Goal: Task Accomplishment & Management: Manage account settings

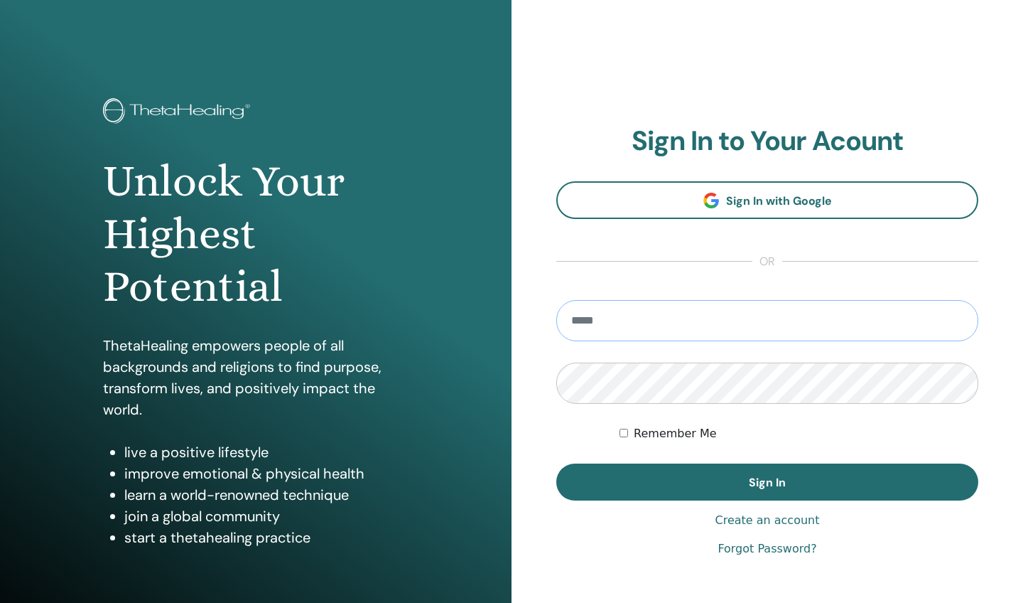
type input "**********"
click at [767, 482] on button "Sign In" at bounding box center [767, 481] width 422 height 37
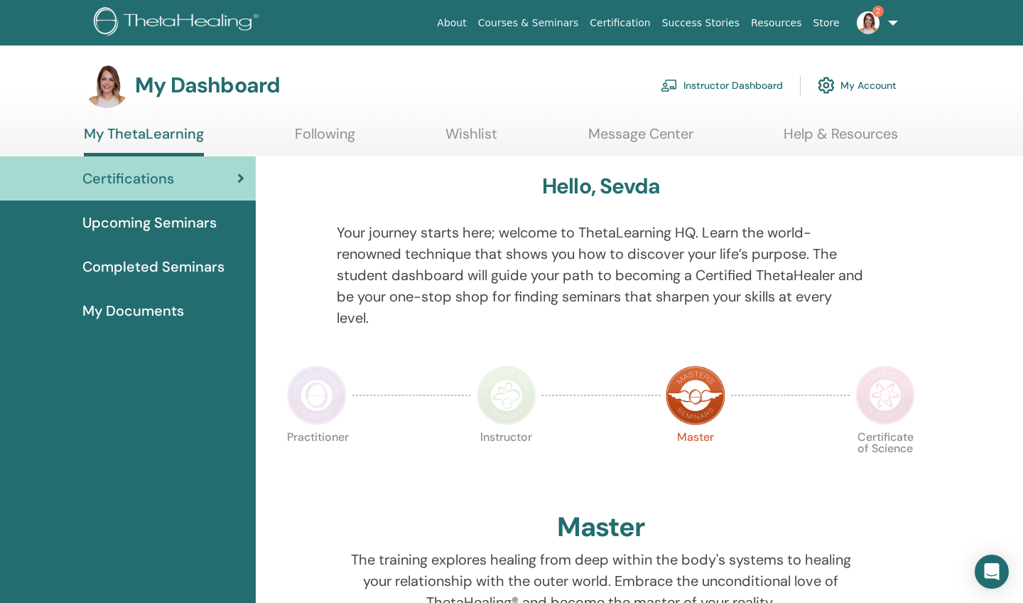
click at [705, 83] on link "Instructor Dashboard" at bounding box center [722, 85] width 122 height 31
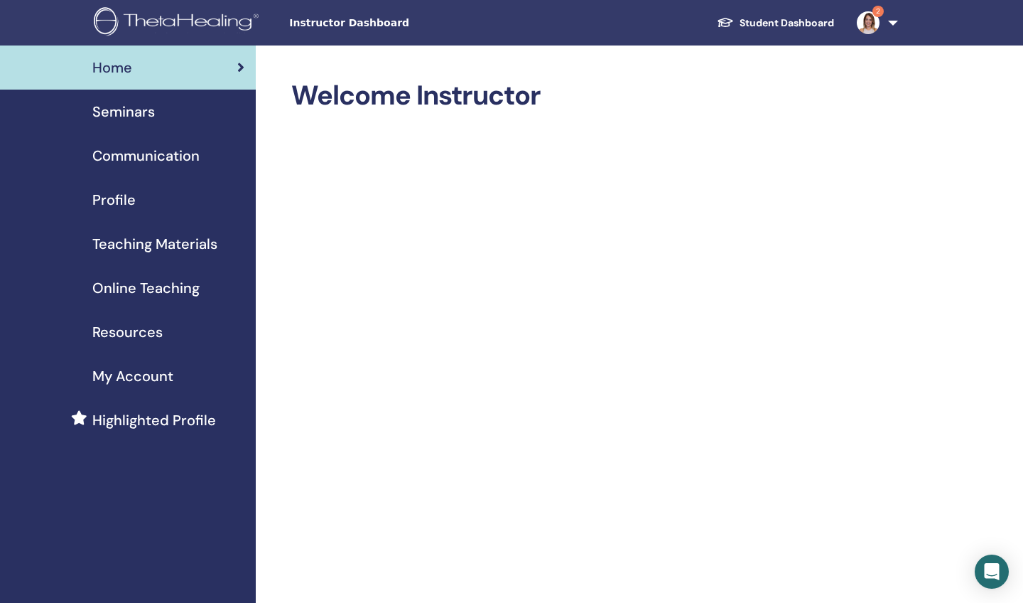
click at [128, 109] on span "Seminars" at bounding box center [123, 111] width 63 height 21
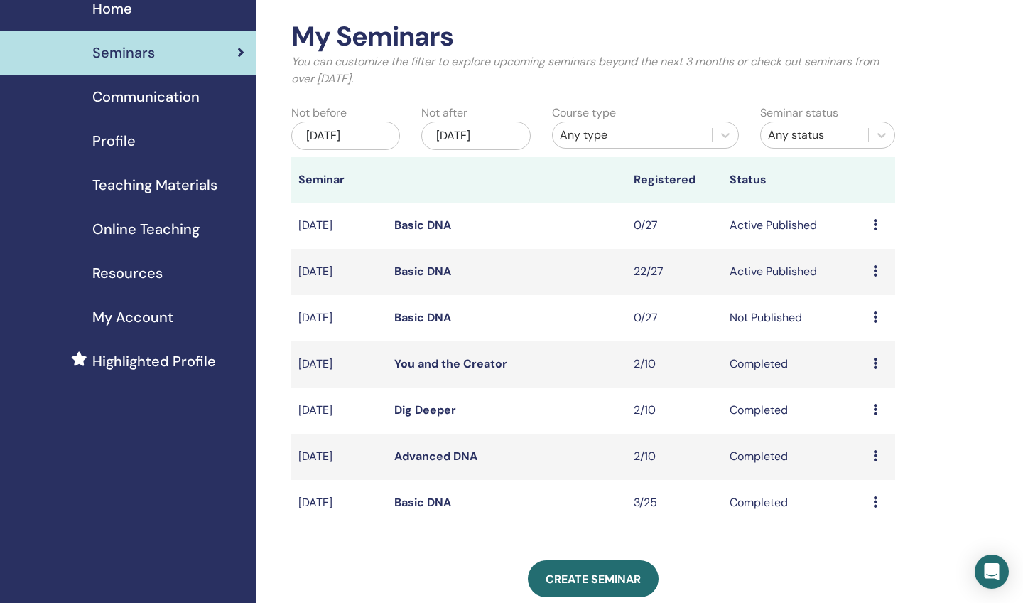
scroll to position [66, 0]
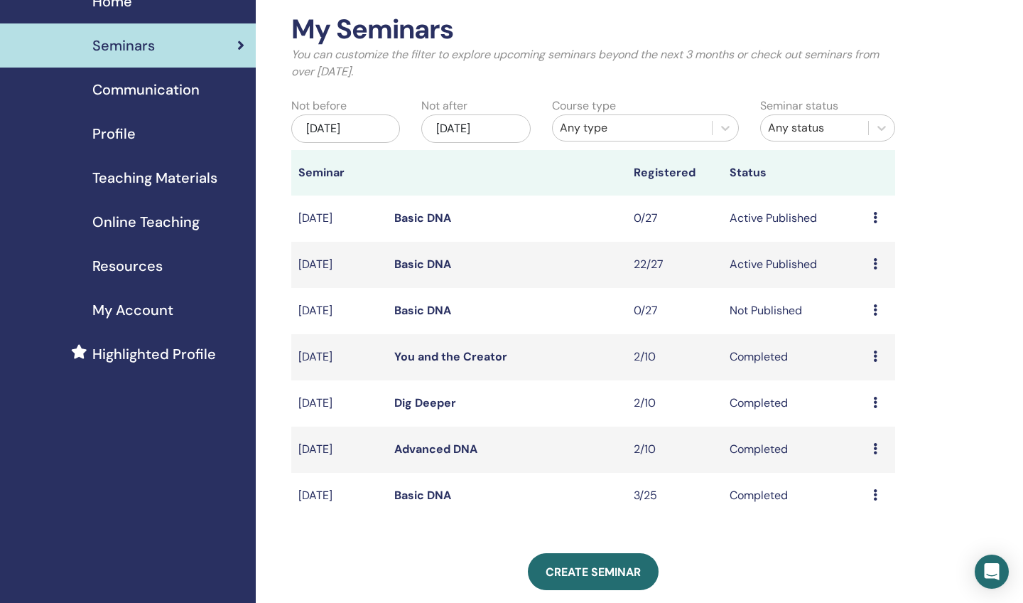
click at [874, 261] on icon at bounding box center [875, 263] width 4 height 11
click at [863, 316] on link "Attendees" at bounding box center [871, 315] width 54 height 15
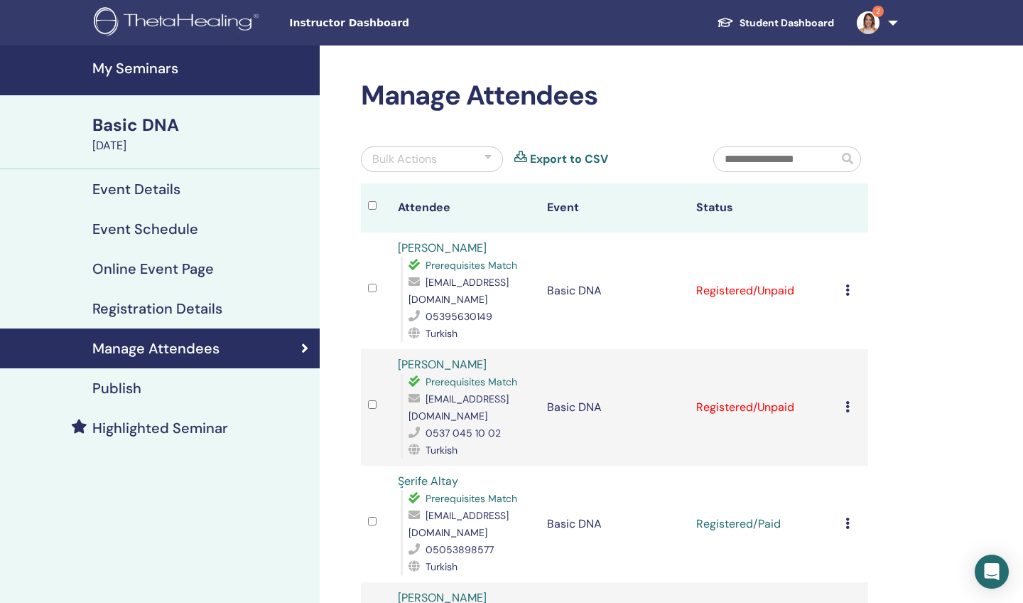
click at [851, 286] on div "Cancel Registration Do not auto-certify Mark as Paid Mark as Unpaid Mark as Abs…" at bounding box center [854, 290] width 16 height 17
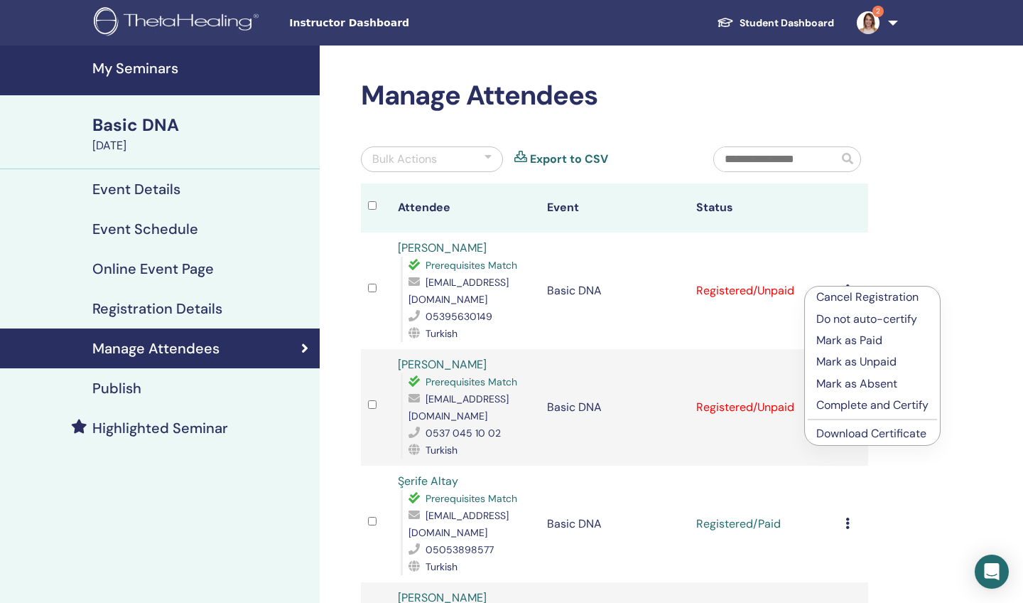
click at [861, 295] on p "Cancel Registration" at bounding box center [873, 297] width 112 height 17
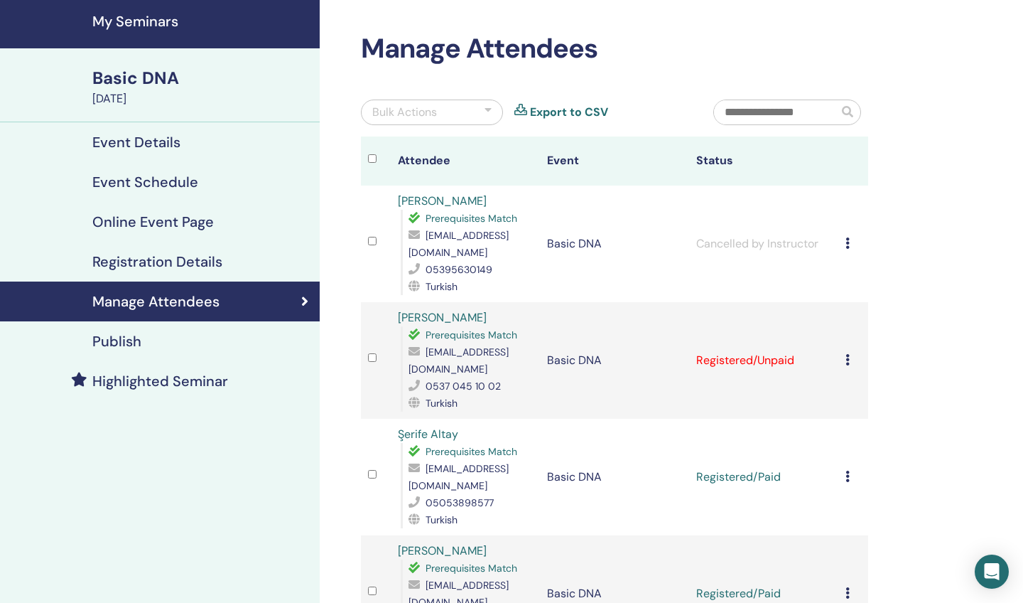
scroll to position [50, 0]
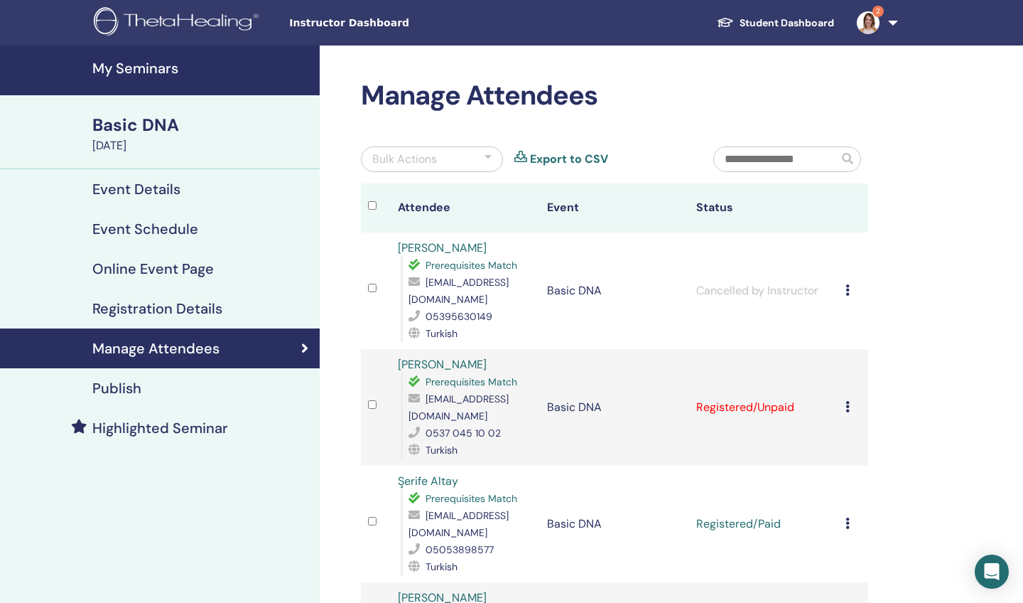
click at [758, 20] on link "Student Dashboard" at bounding box center [776, 23] width 140 height 26
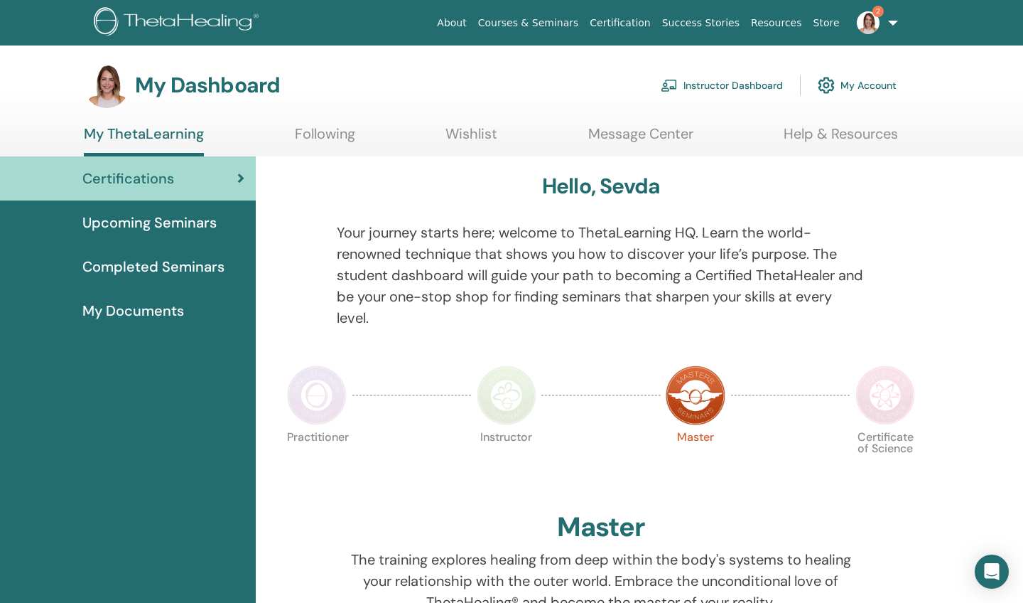
click at [731, 86] on link "Instructor Dashboard" at bounding box center [722, 85] width 122 height 31
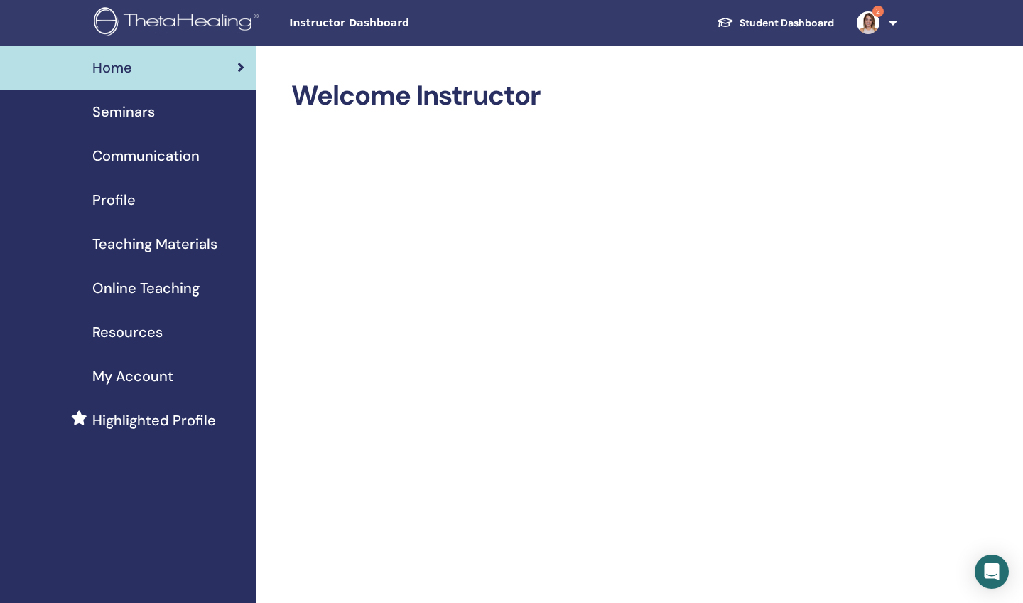
click at [134, 110] on span "Seminars" at bounding box center [123, 111] width 63 height 21
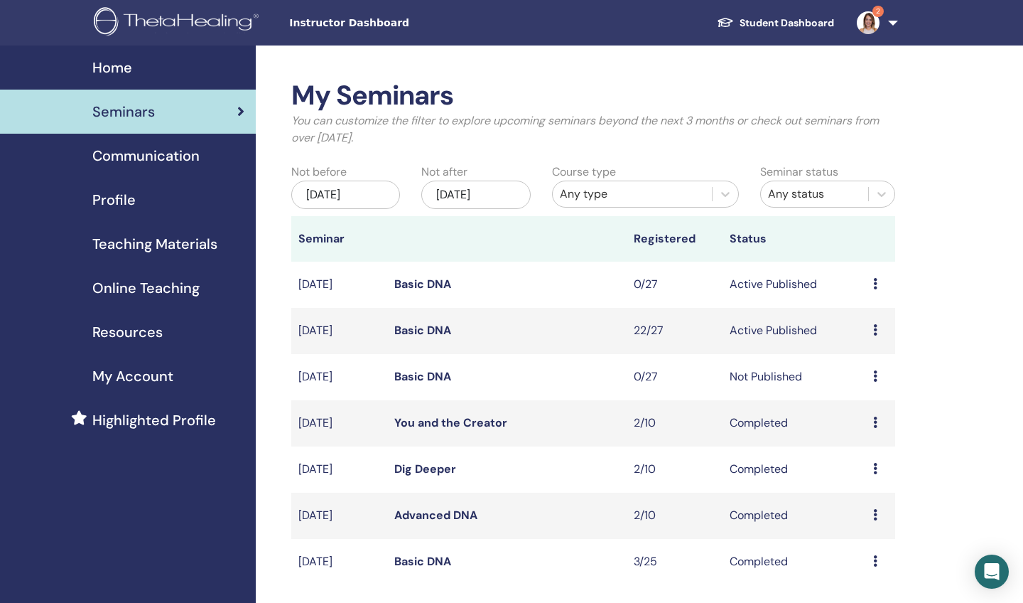
click at [875, 329] on icon at bounding box center [875, 329] width 4 height 11
click at [868, 384] on link "Attendees" at bounding box center [871, 383] width 54 height 15
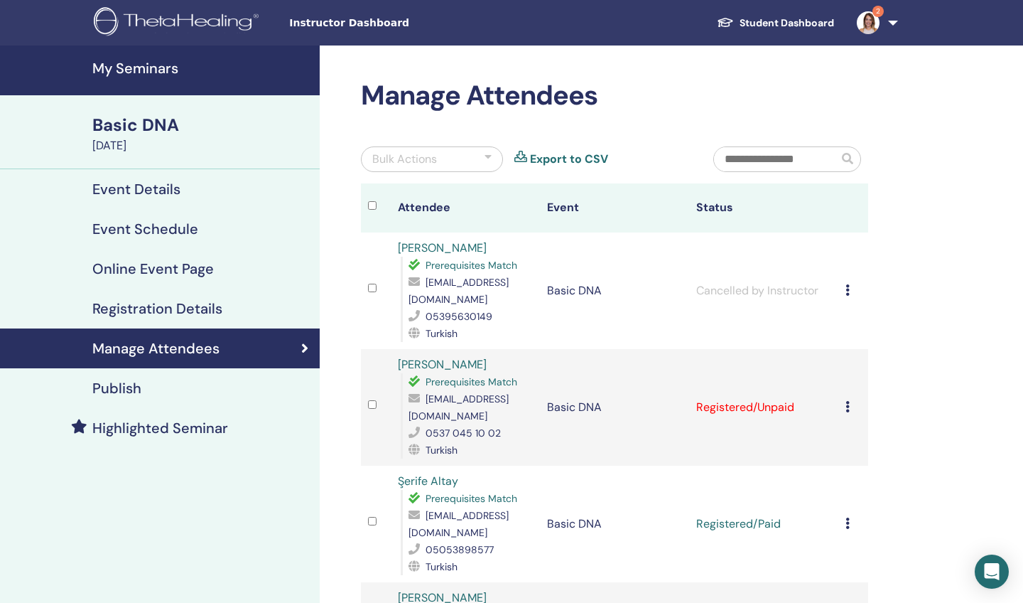
click at [846, 406] on icon at bounding box center [848, 406] width 4 height 11
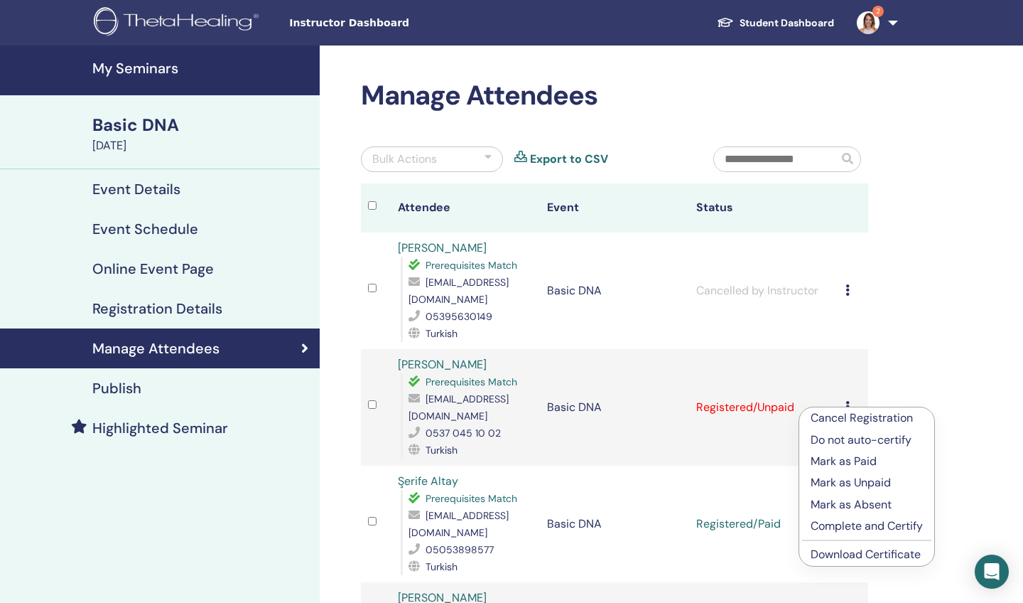
click at [841, 461] on p "Mark as Paid" at bounding box center [867, 461] width 112 height 17
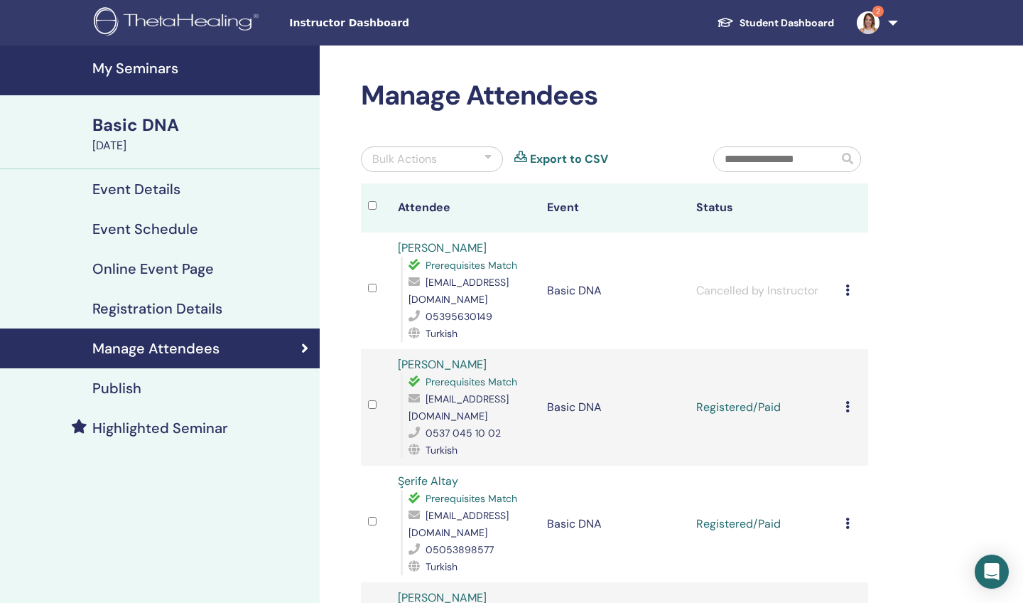
click at [849, 289] on icon at bounding box center [848, 289] width 4 height 11
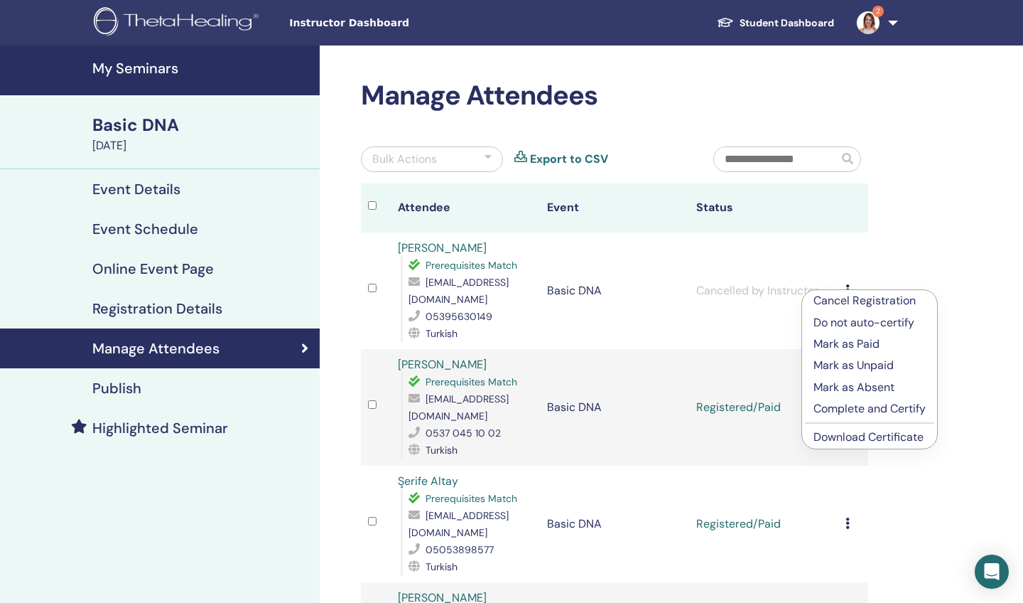
click at [844, 298] on p "Cancel Registration" at bounding box center [870, 300] width 112 height 17
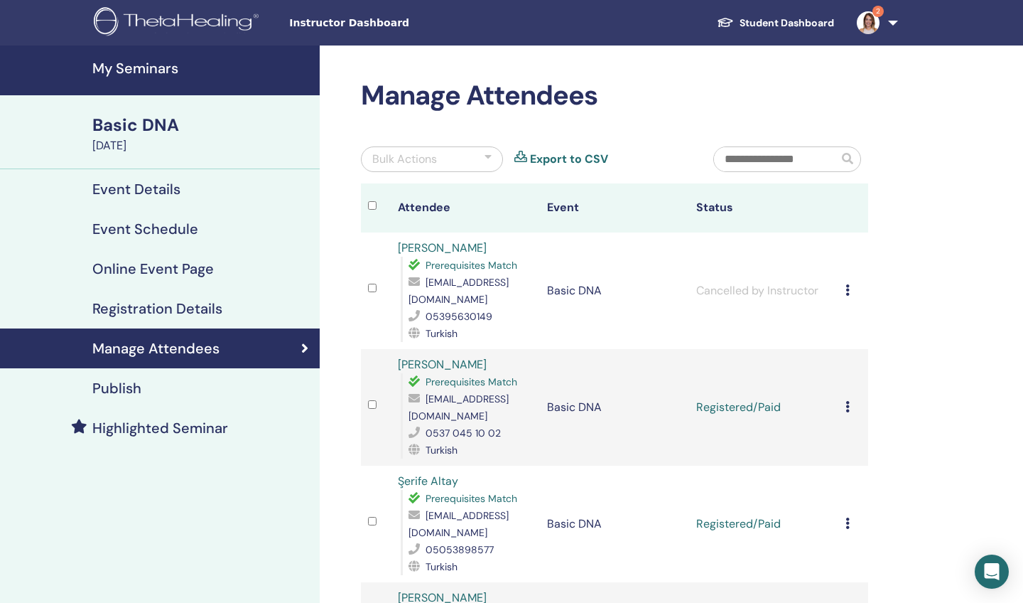
click at [748, 21] on link "Student Dashboard" at bounding box center [776, 23] width 140 height 26
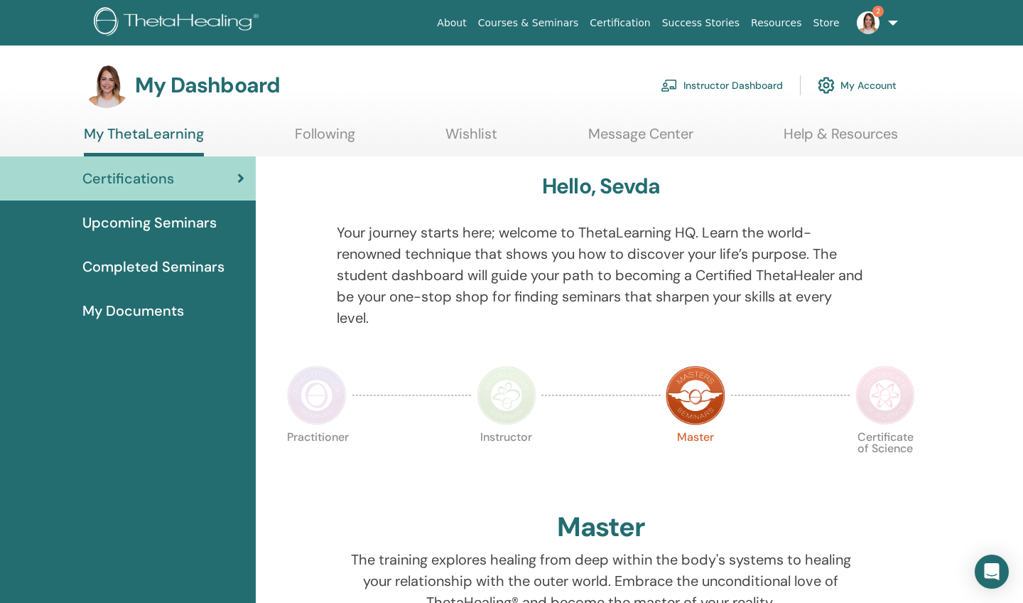
click at [691, 87] on link "Instructor Dashboard" at bounding box center [722, 85] width 122 height 31
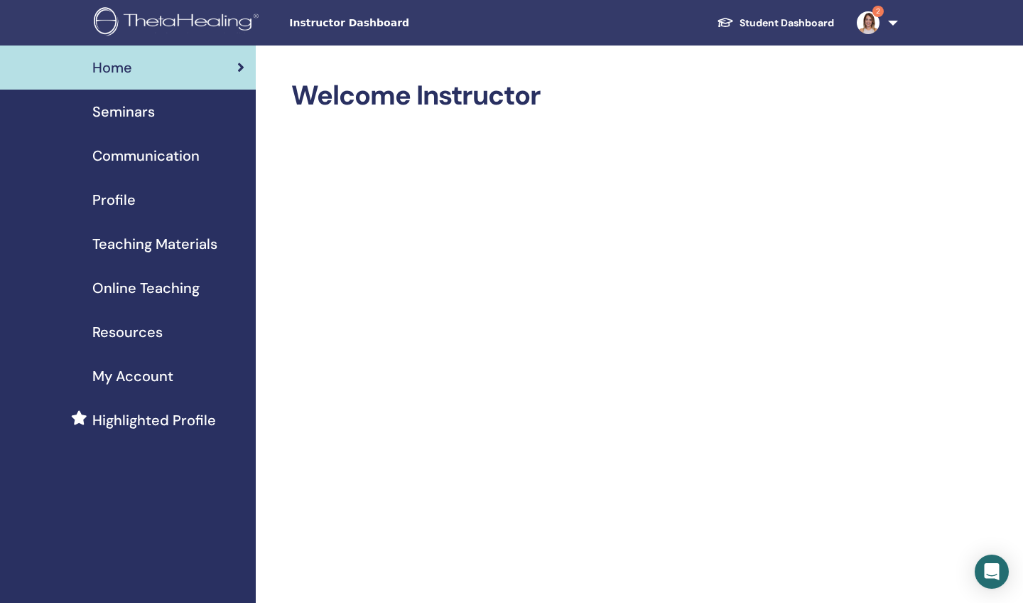
click at [125, 111] on span "Seminars" at bounding box center [123, 111] width 63 height 21
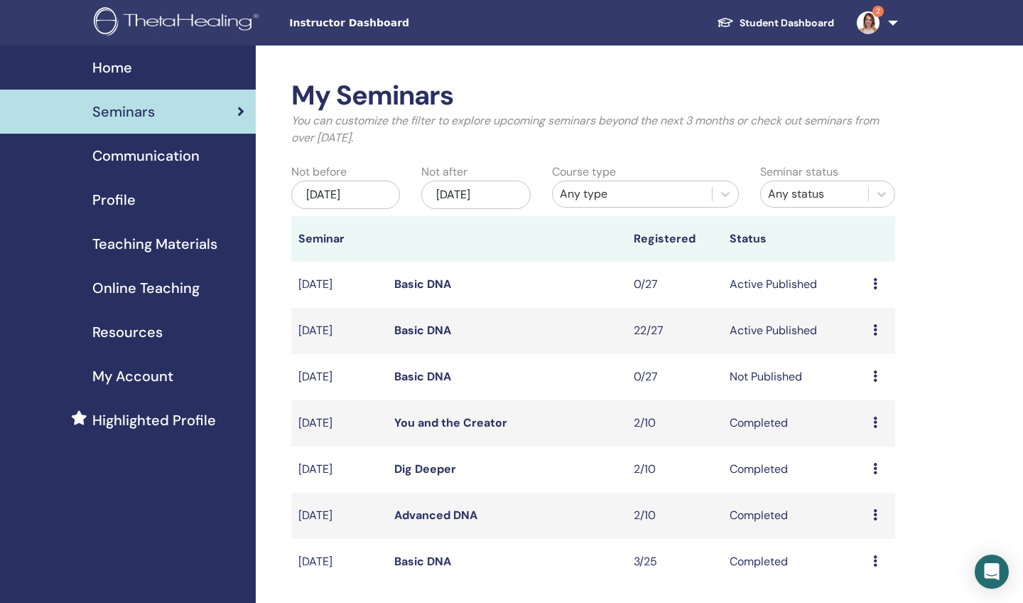
click at [426, 328] on link "Basic DNA" at bounding box center [422, 330] width 57 height 15
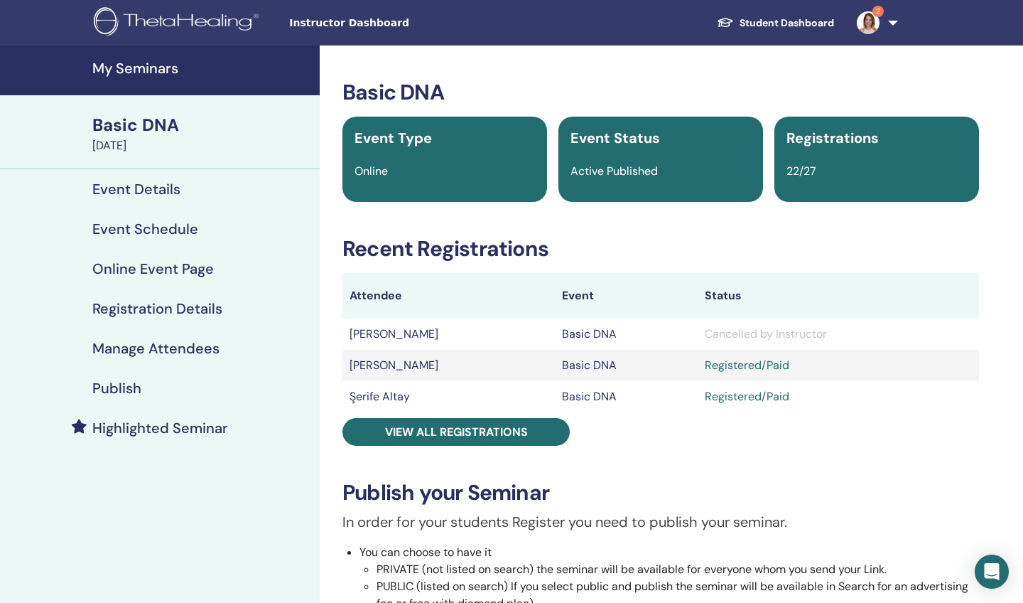
click at [144, 304] on h4 "Registration Details" at bounding box center [157, 308] width 130 height 17
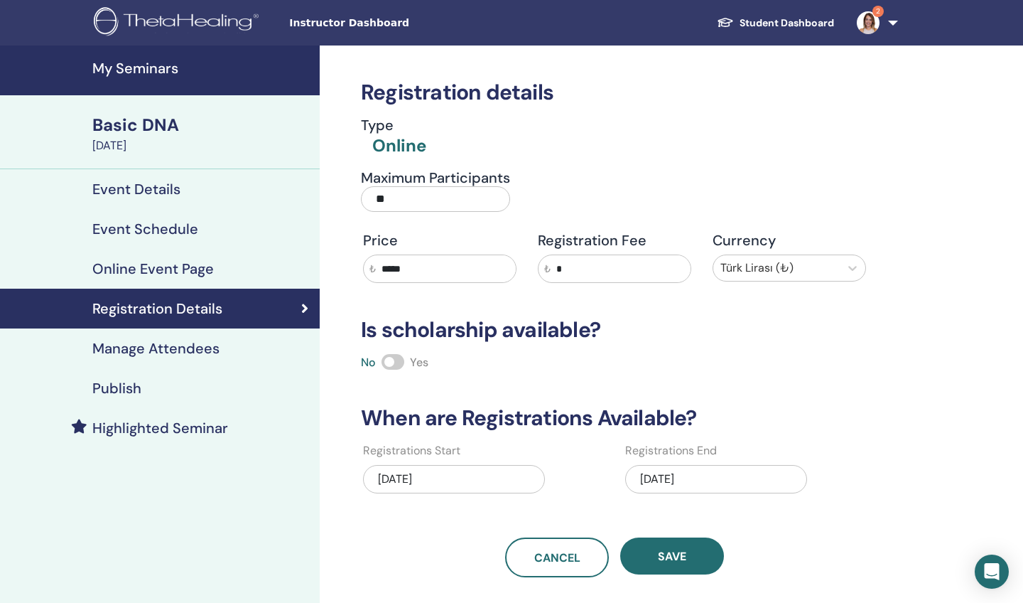
click at [406, 193] on input "**" at bounding box center [435, 199] width 149 height 26
type input "*"
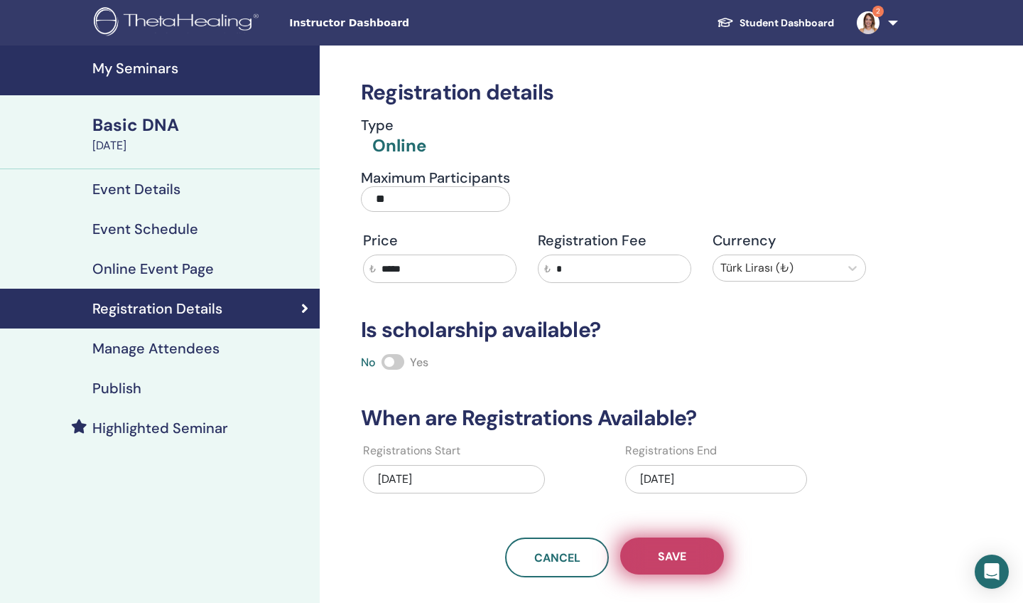
type input "**"
click at [677, 555] on span "Save" at bounding box center [672, 556] width 28 height 15
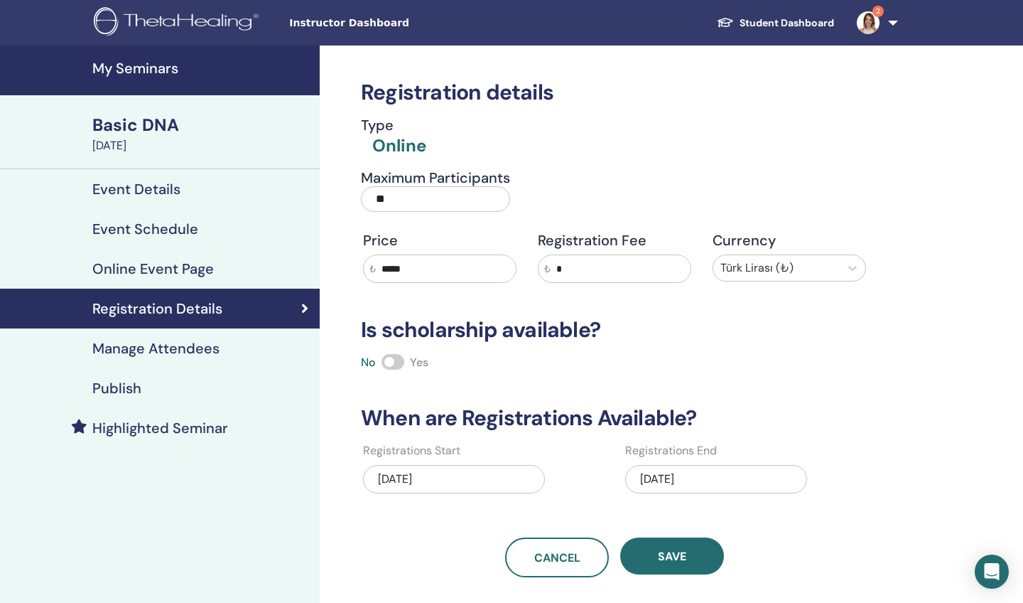
click at [793, 21] on link "Student Dashboard" at bounding box center [776, 23] width 140 height 26
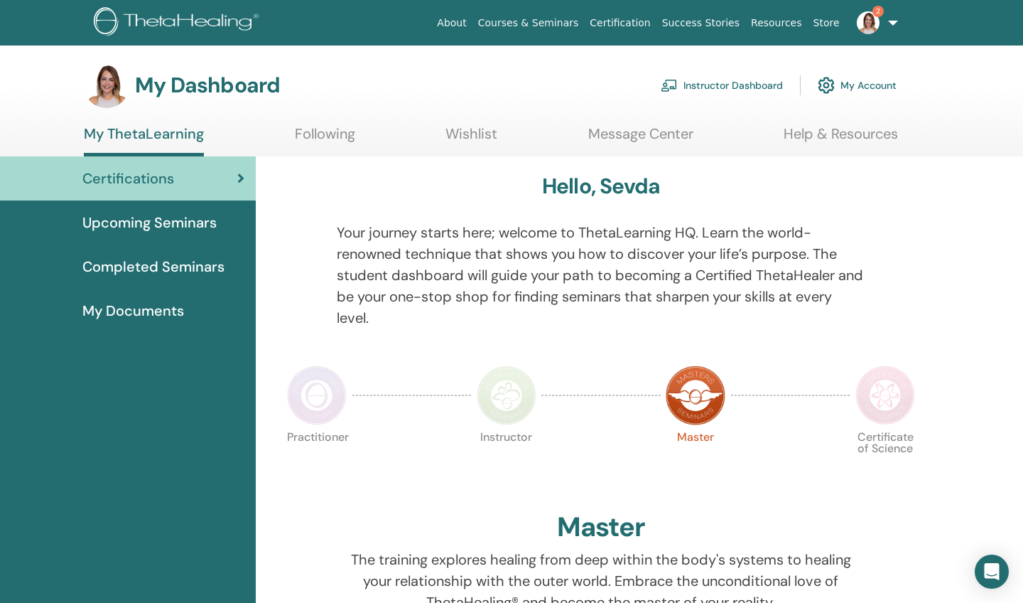
click at [710, 83] on link "Instructor Dashboard" at bounding box center [722, 85] width 122 height 31
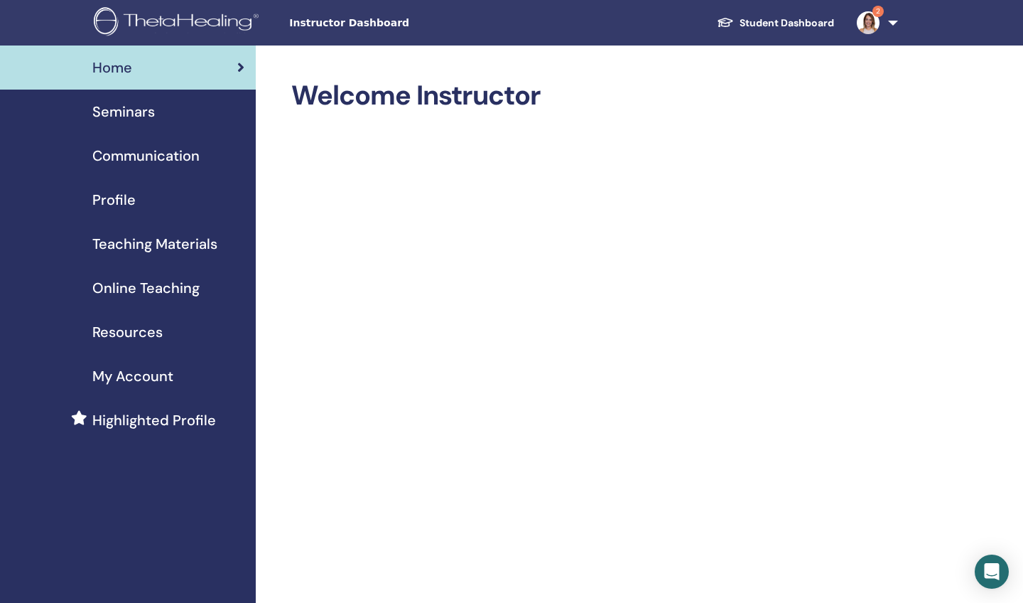
click at [134, 112] on span "Seminars" at bounding box center [123, 111] width 63 height 21
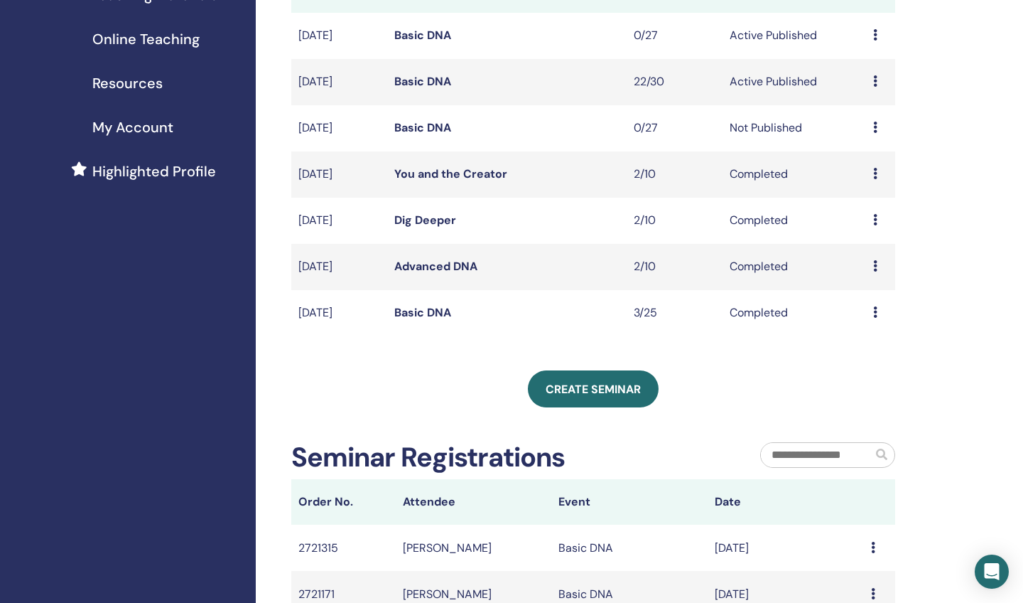
scroll to position [249, 0]
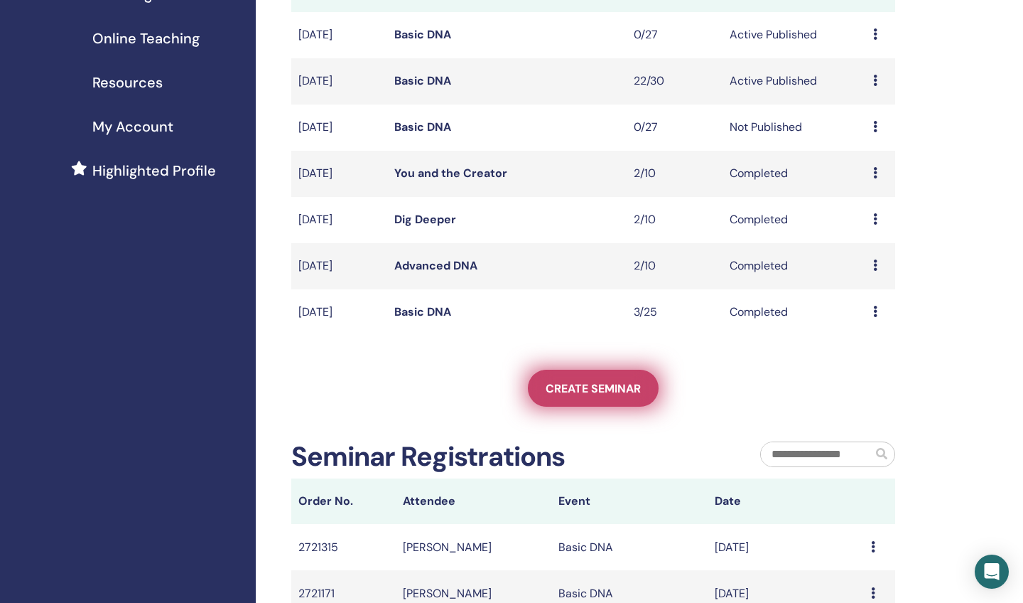
click at [584, 387] on span "Create seminar" at bounding box center [593, 388] width 95 height 15
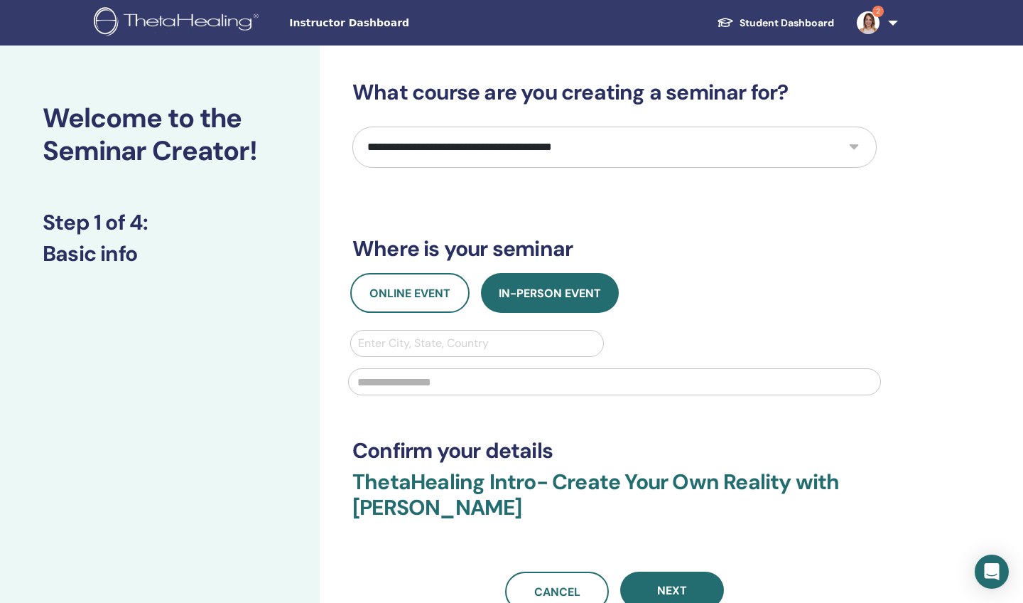
select select "*"
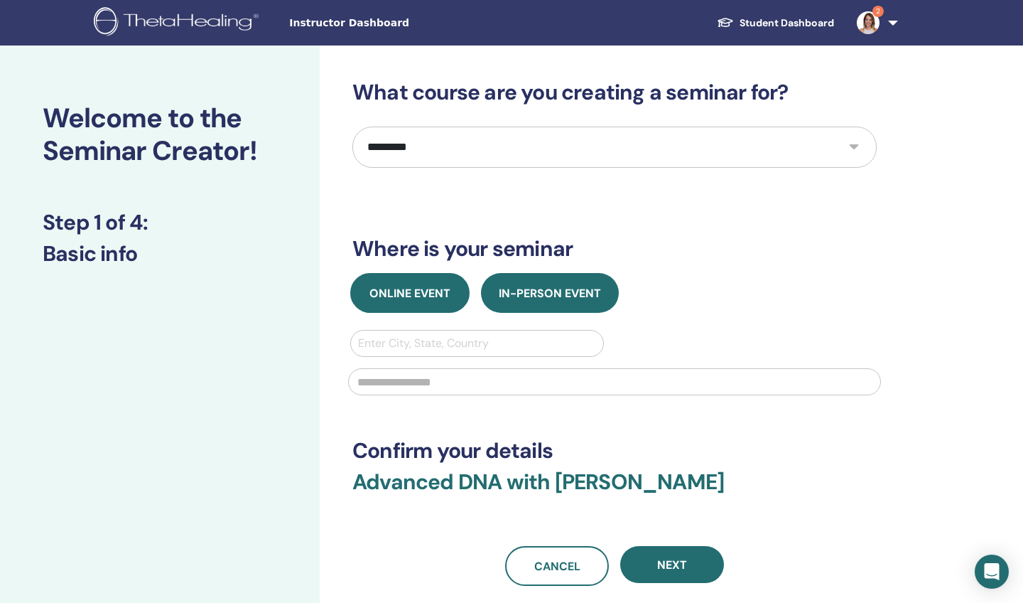
click at [397, 297] on span "Online Event" at bounding box center [410, 293] width 81 height 15
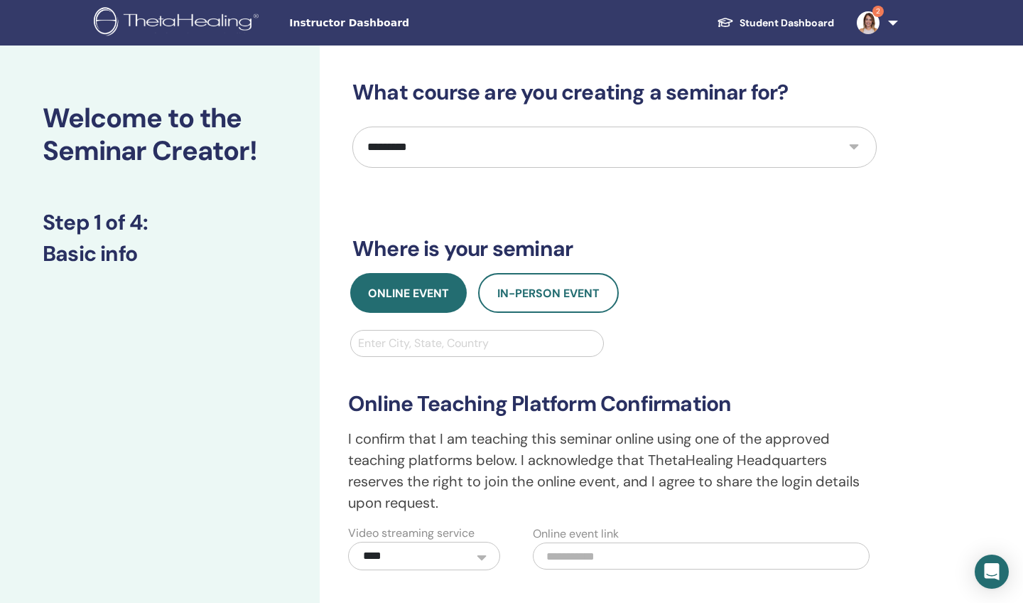
click at [384, 344] on div "Enter City, State, Country" at bounding box center [477, 343] width 238 height 17
type input "****"
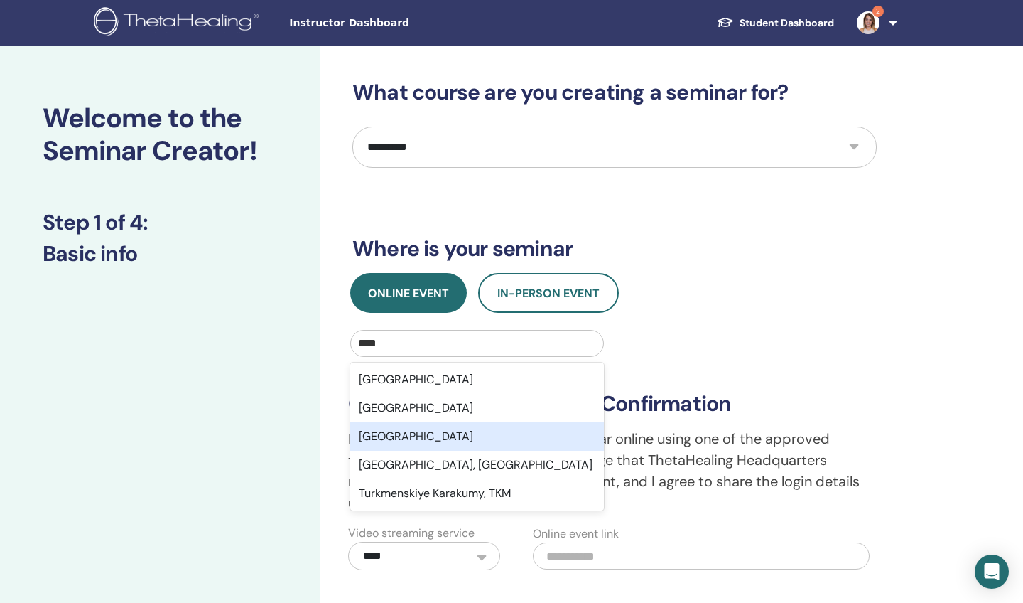
click at [384, 435] on div "Turkey" at bounding box center [477, 436] width 254 height 28
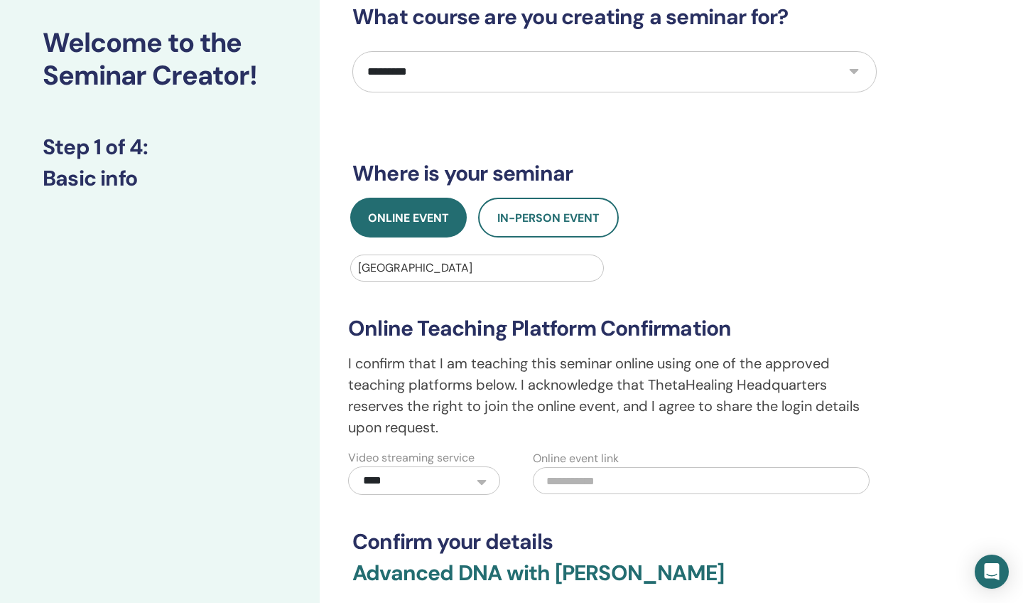
scroll to position [101, 0]
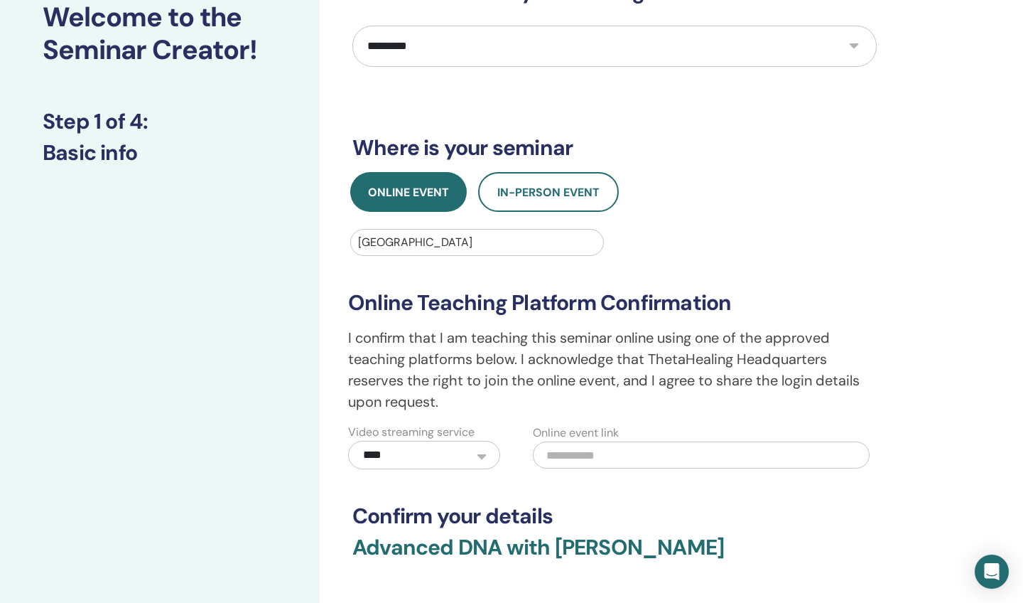
click at [564, 453] on input "text" at bounding box center [701, 454] width 337 height 27
paste input "**********"
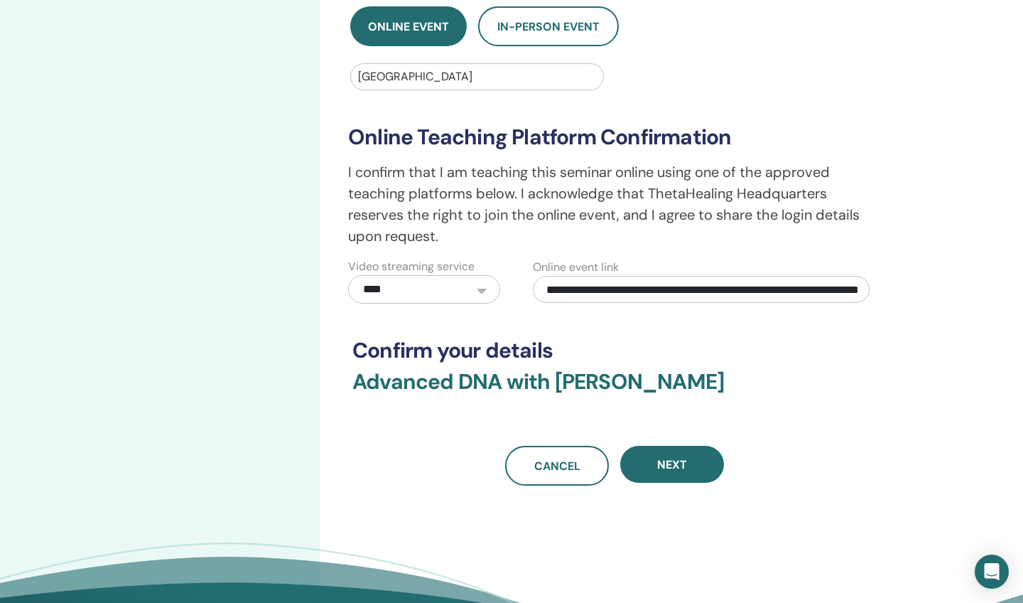
scroll to position [284, 0]
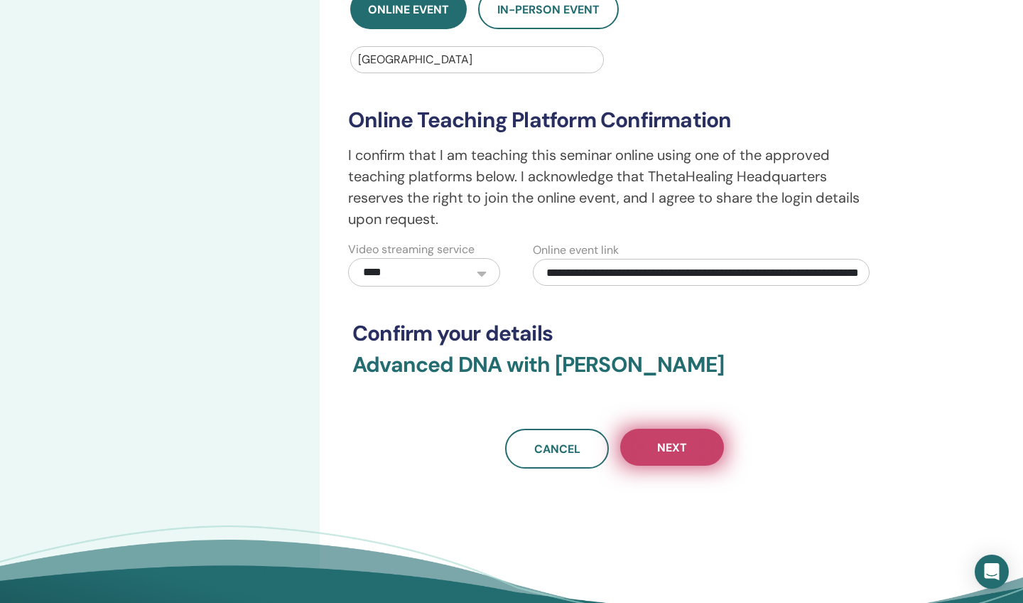
type input "**********"
click at [672, 445] on span "Next" at bounding box center [672, 447] width 30 height 15
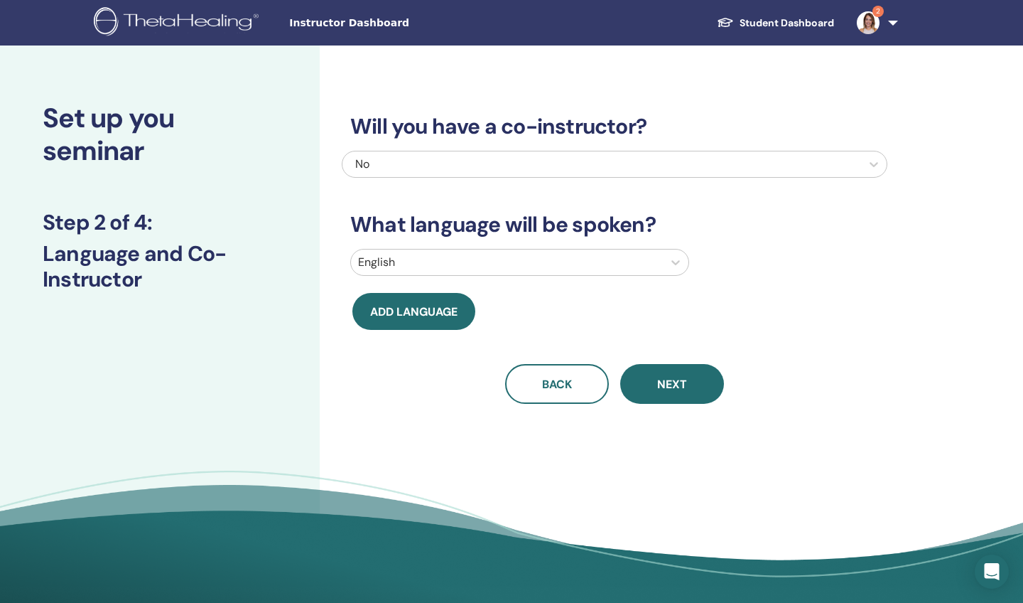
scroll to position [0, 0]
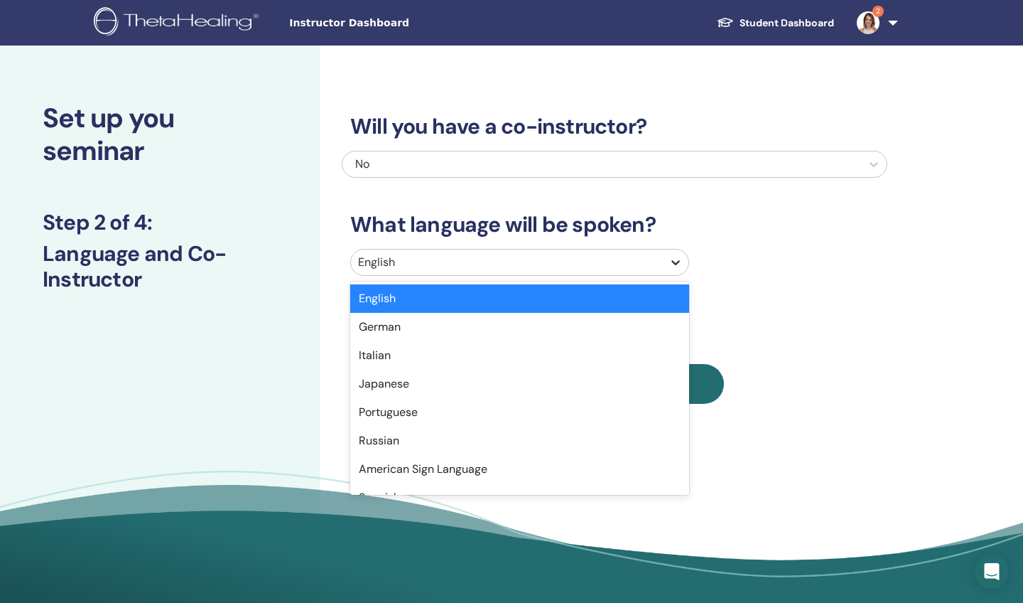
click at [673, 264] on icon at bounding box center [676, 262] width 14 height 14
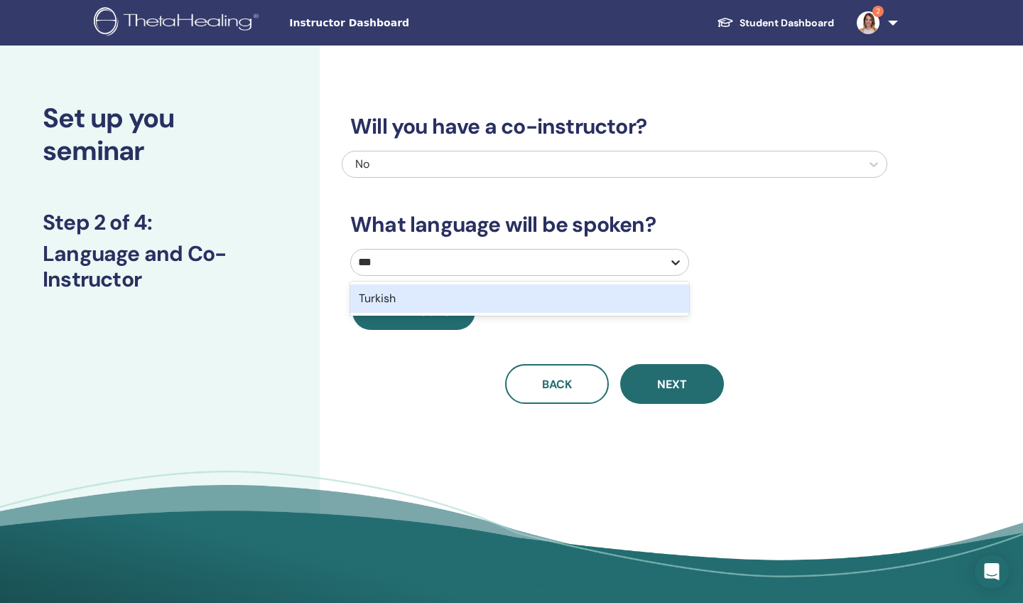
type input "****"
click at [384, 298] on div "Turkish" at bounding box center [519, 298] width 339 height 28
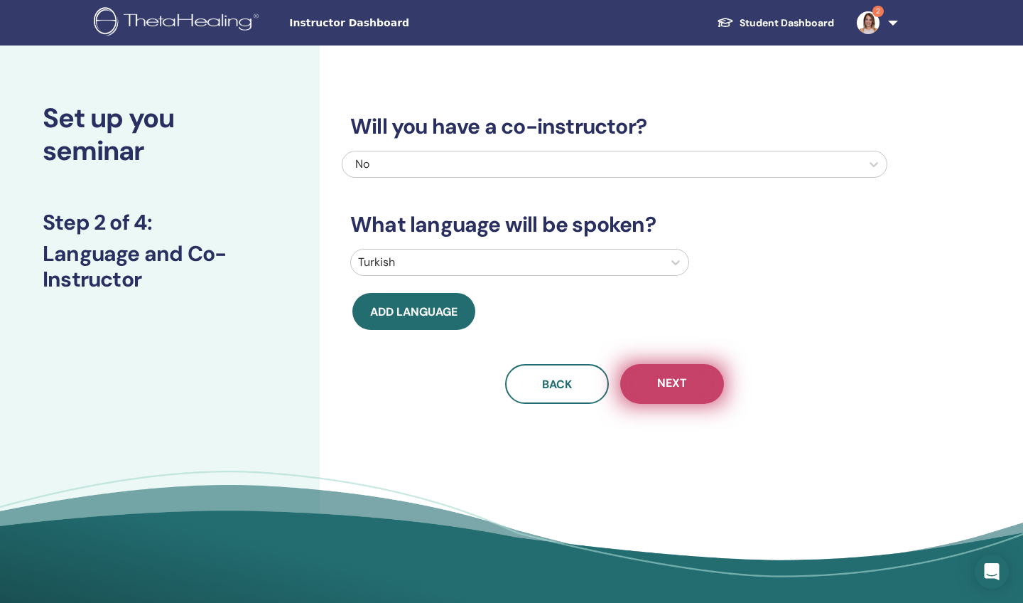
click at [673, 382] on span "Next" at bounding box center [672, 384] width 30 height 18
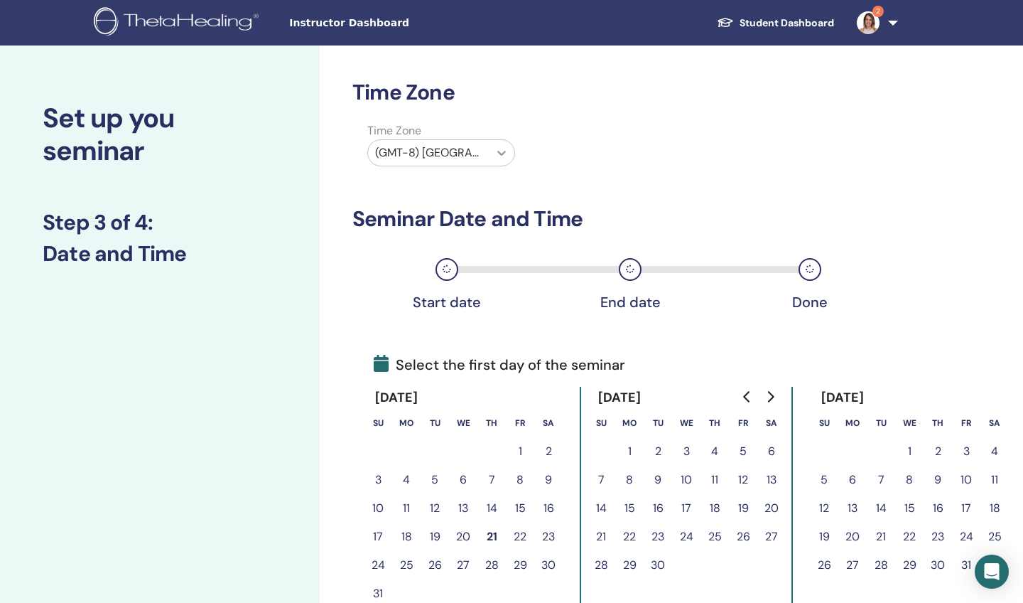
click at [502, 153] on icon at bounding box center [502, 153] width 14 height 14
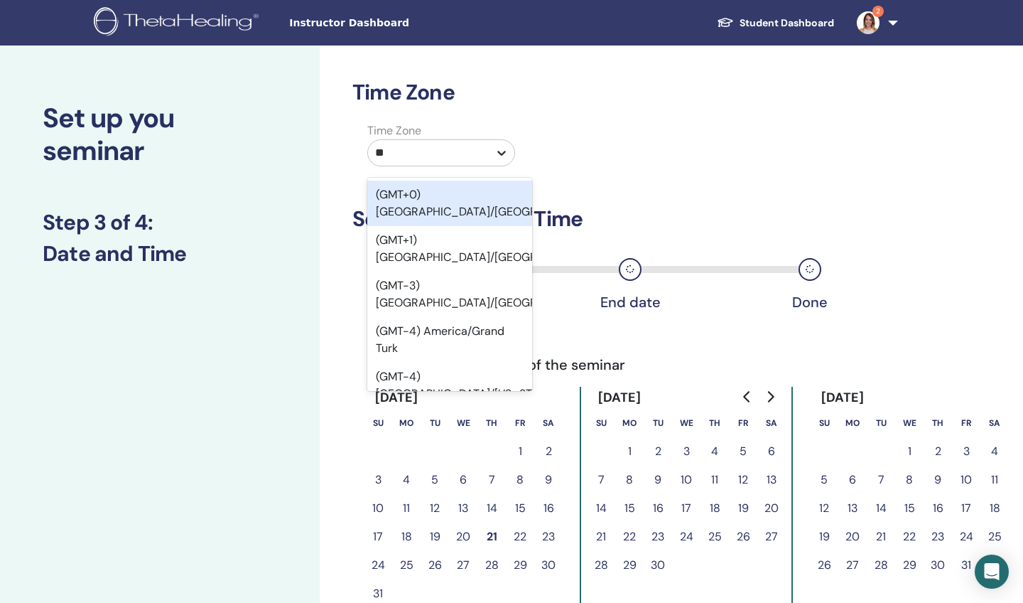
type input "***"
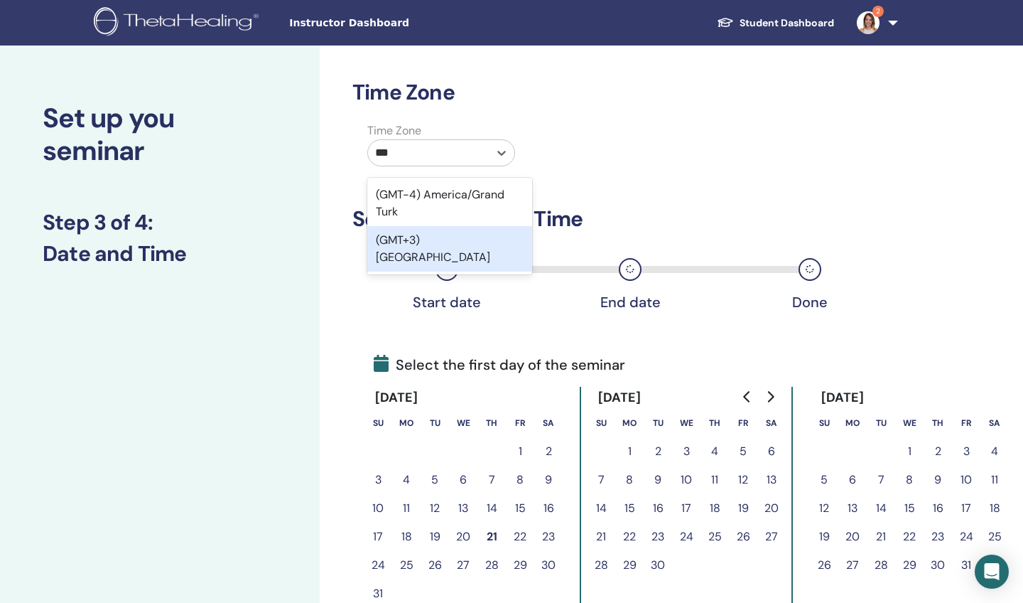
click at [422, 242] on div "(GMT+3) Turkey" at bounding box center [449, 248] width 165 height 45
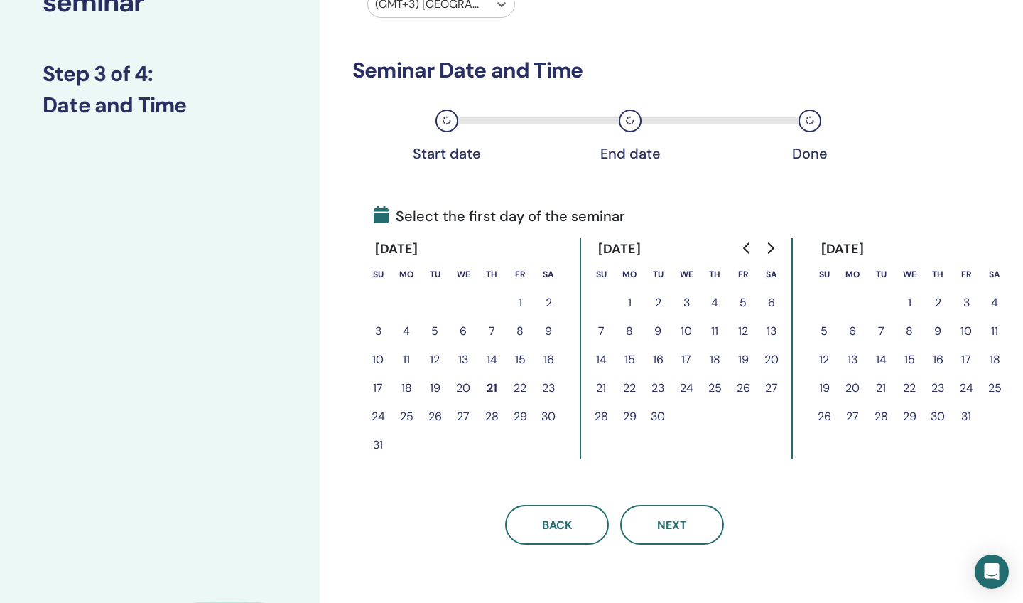
scroll to position [154, 0]
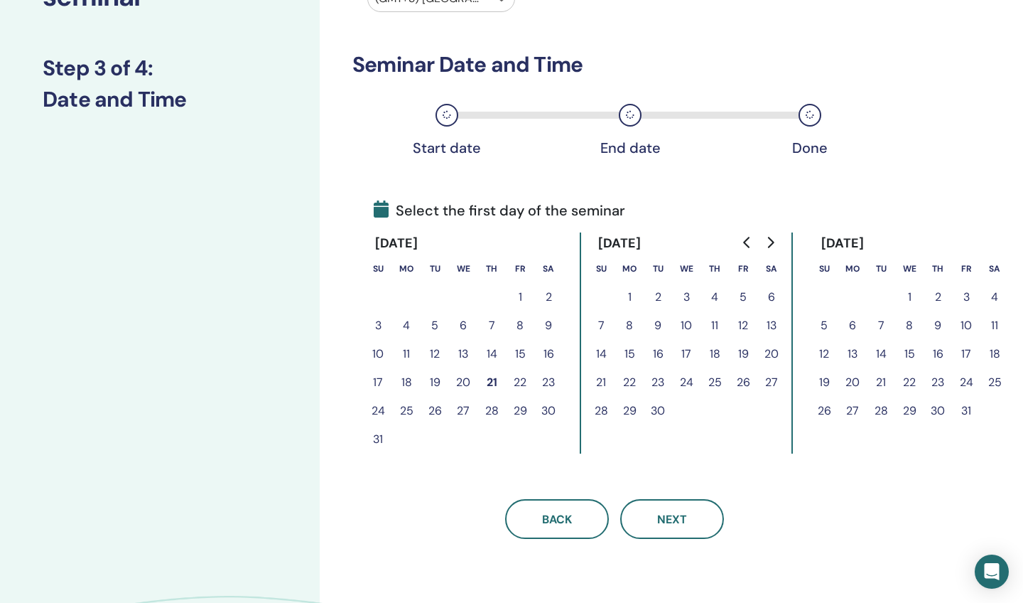
click at [463, 413] on button "27" at bounding box center [463, 411] width 28 height 28
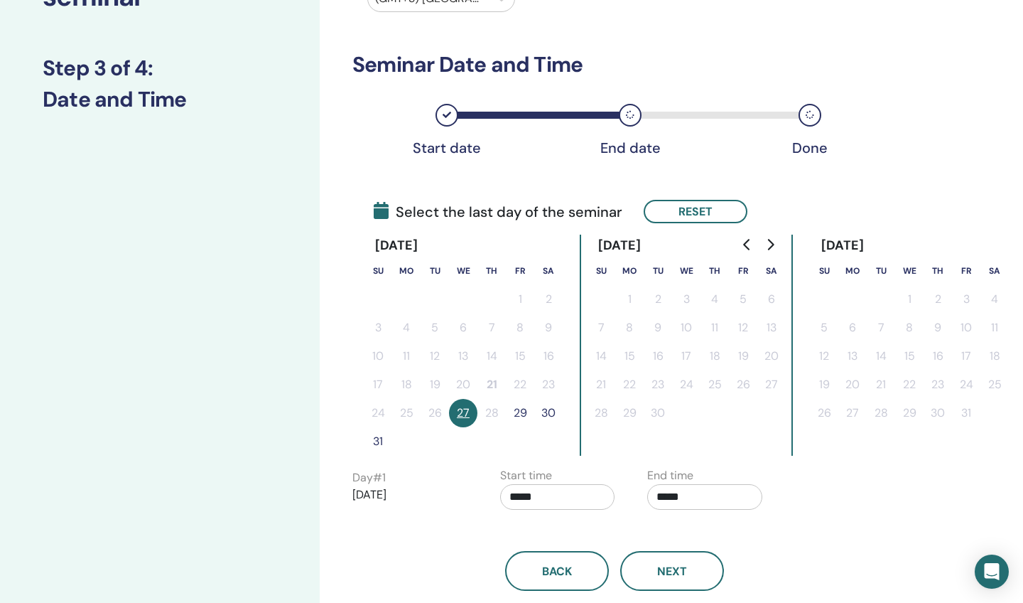
click at [524, 414] on button "29" at bounding box center [520, 413] width 28 height 28
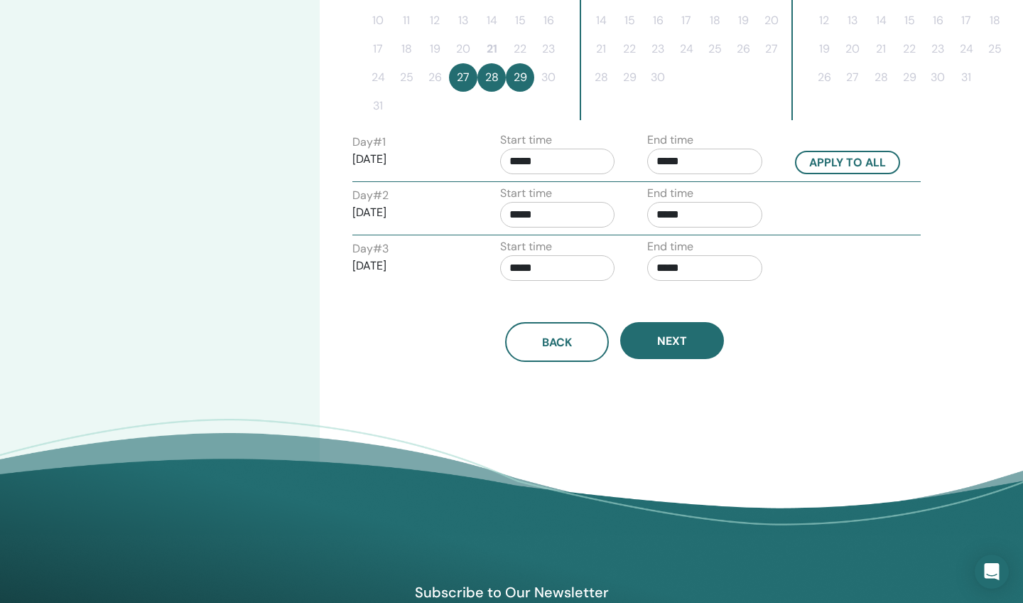
scroll to position [490, 0]
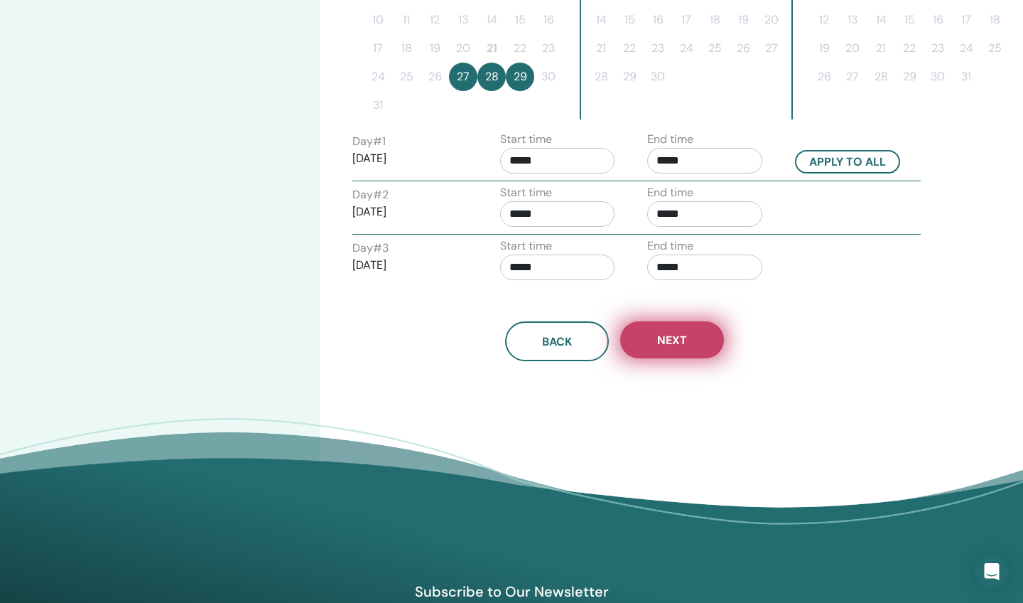
click at [682, 343] on span "Next" at bounding box center [672, 340] width 30 height 15
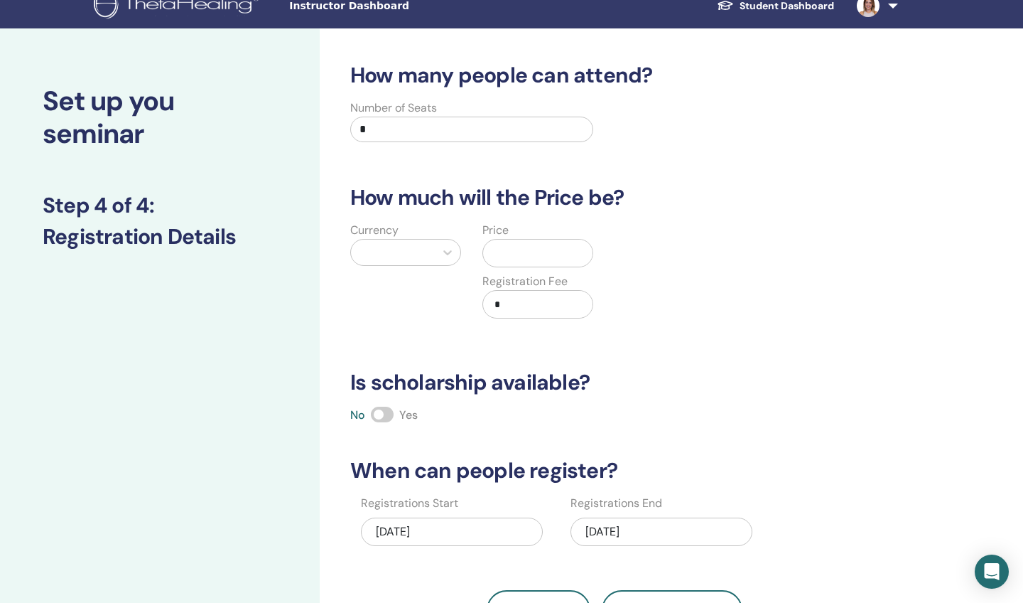
scroll to position [15, 0]
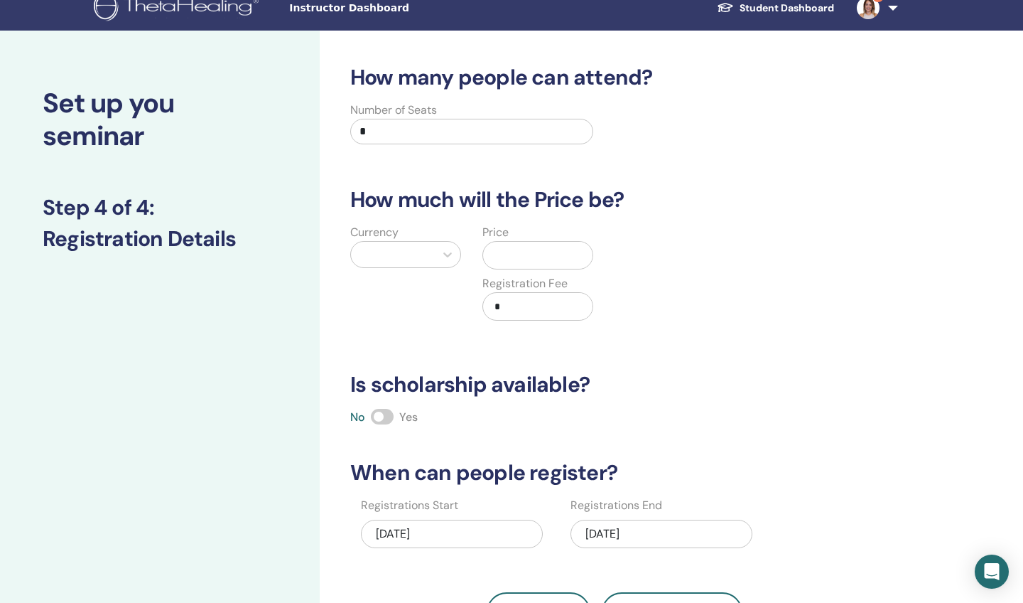
click at [375, 134] on input "*" at bounding box center [471, 132] width 243 height 26
type input "**"
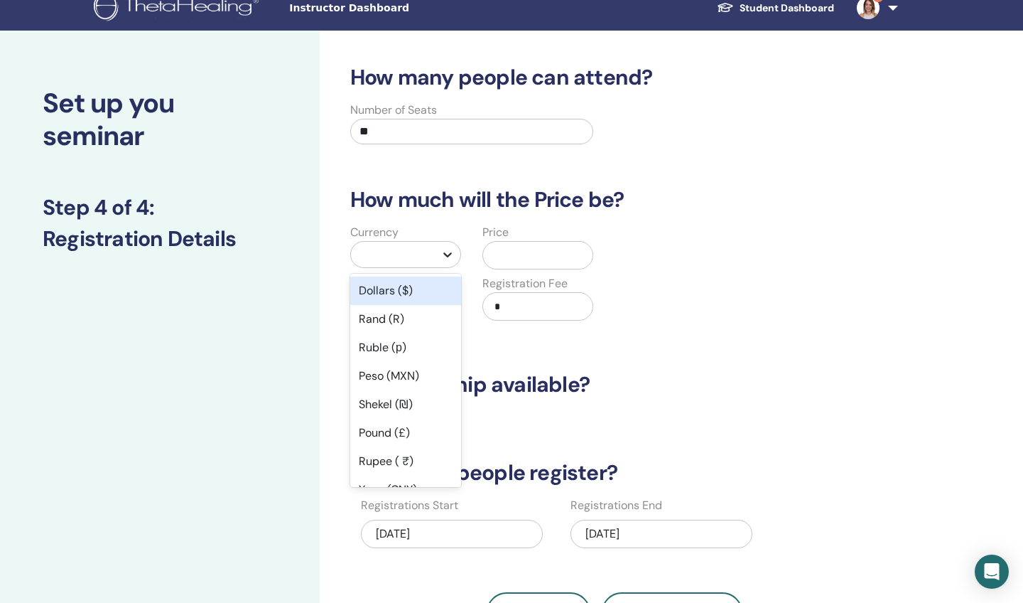
click at [447, 254] on icon at bounding box center [448, 254] width 14 height 14
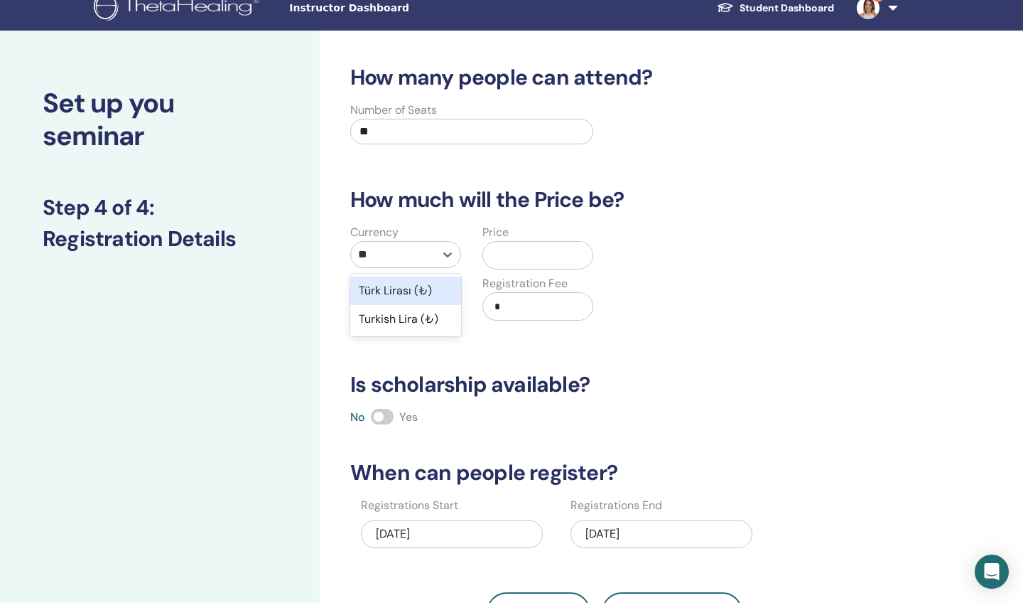
type input "***"
click at [397, 289] on div "Türk Lirası (₺)" at bounding box center [405, 290] width 111 height 28
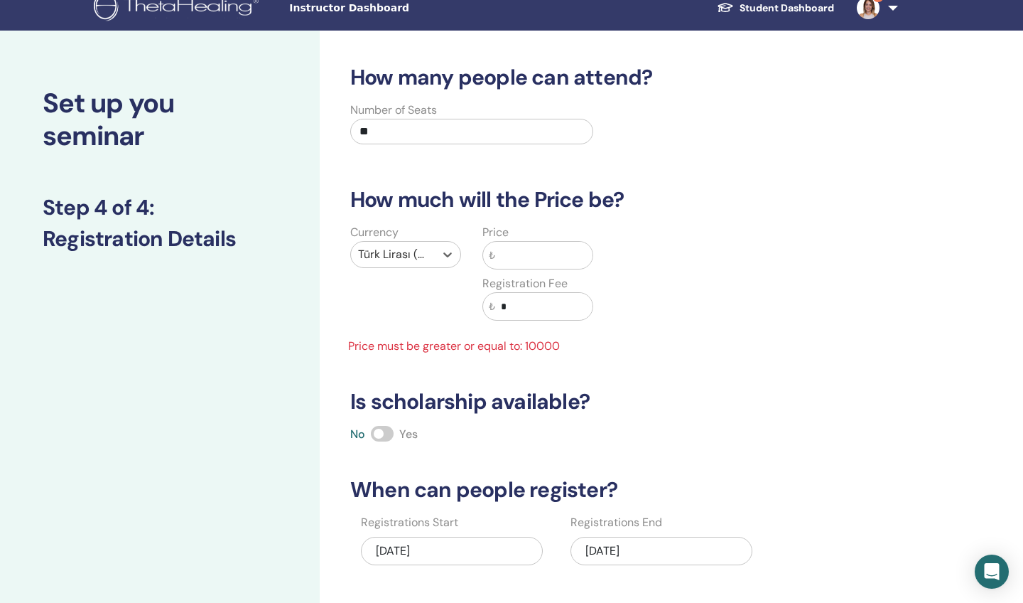
click at [509, 254] on input "text" at bounding box center [543, 255] width 97 height 27
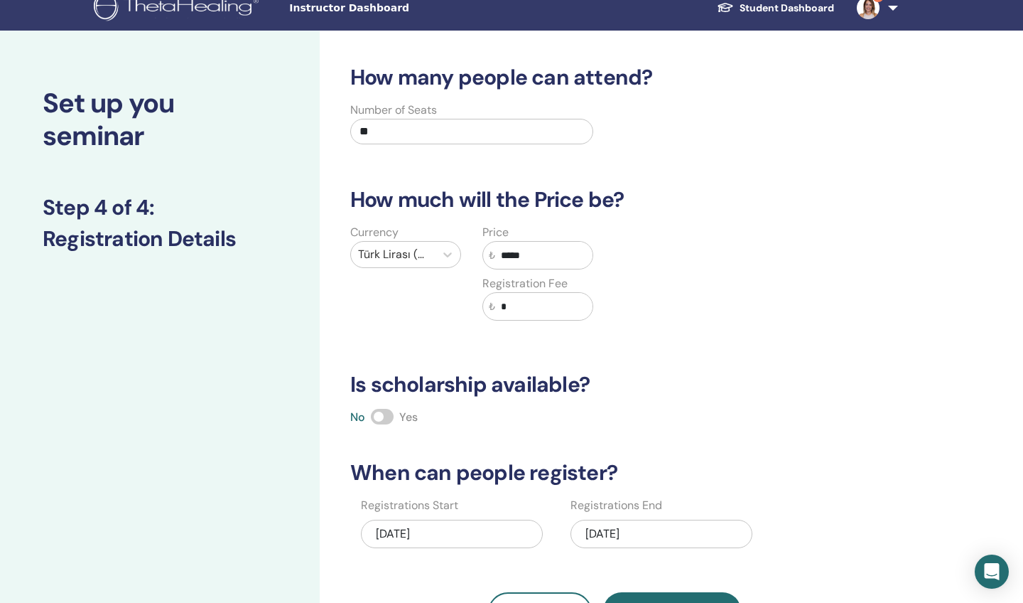
type input "*****"
click at [767, 273] on div "Currency Türk Lirası (₺) Price ₺ ***** Registration Fee ₺ *" at bounding box center [604, 281] width 546 height 114
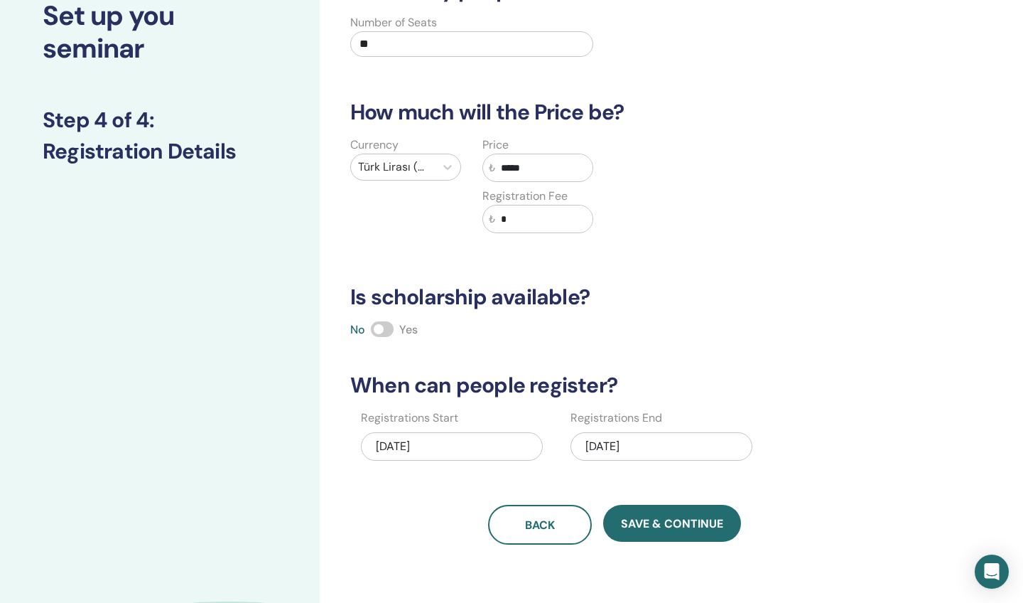
scroll to position [108, 0]
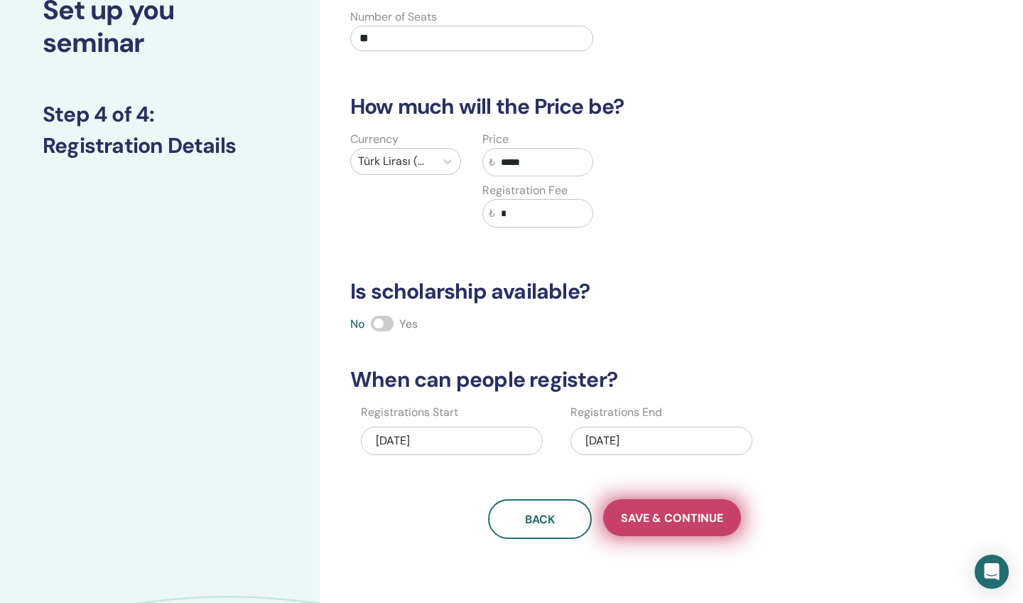
click at [684, 513] on span "Save & Continue" at bounding box center [672, 517] width 102 height 15
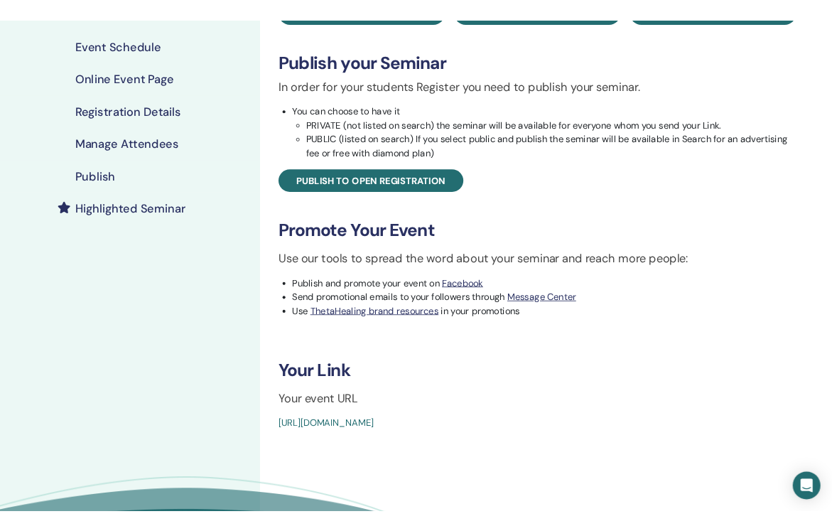
scroll to position [198, 0]
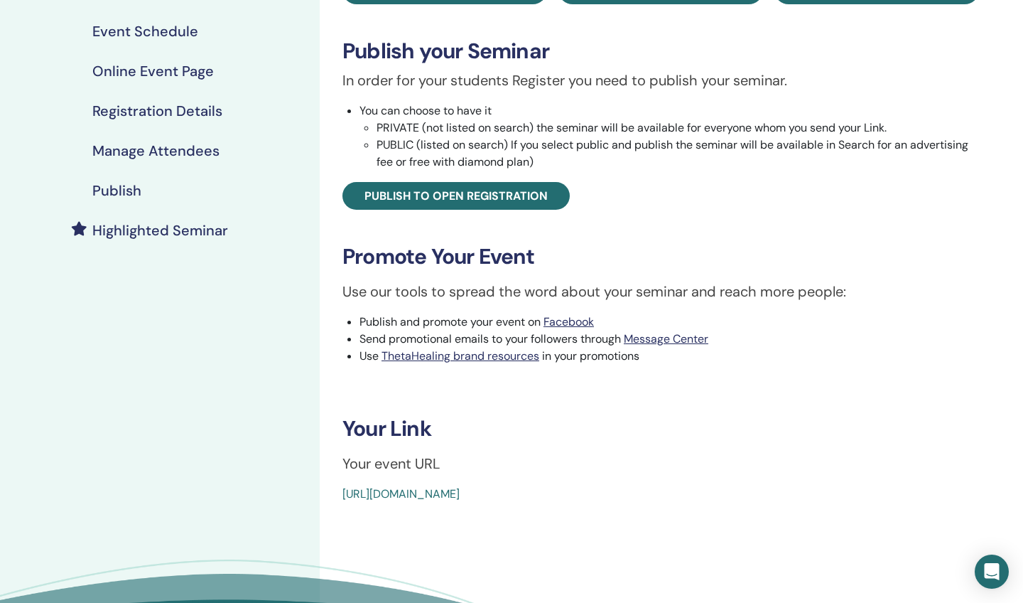
drag, startPoint x: 335, startPoint y: 497, endPoint x: 684, endPoint y: 535, distance: 351.0
click at [684, 535] on div "Advanced DNA Event Type Online Event Status Not Published Registrations 0/30 Pu…" at bounding box center [661, 274] width 682 height 853
copy link "[URL][DOMAIN_NAME]"
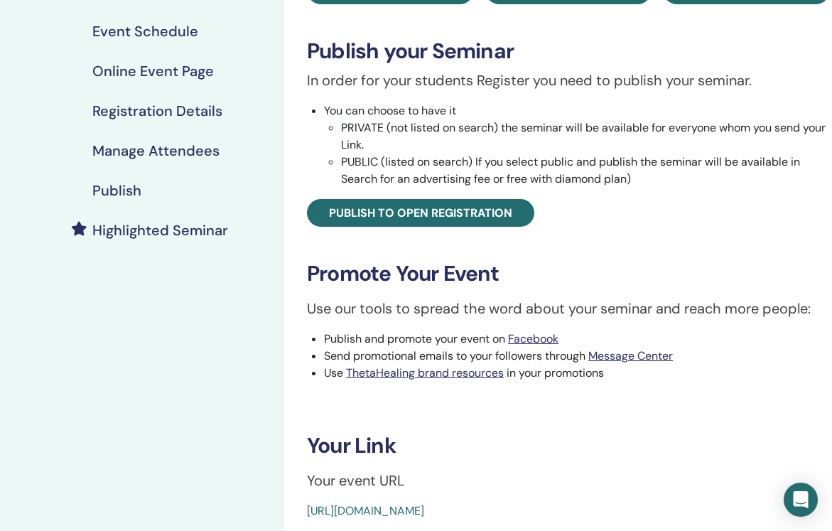
click at [131, 188] on h4 "Publish" at bounding box center [116, 190] width 49 height 17
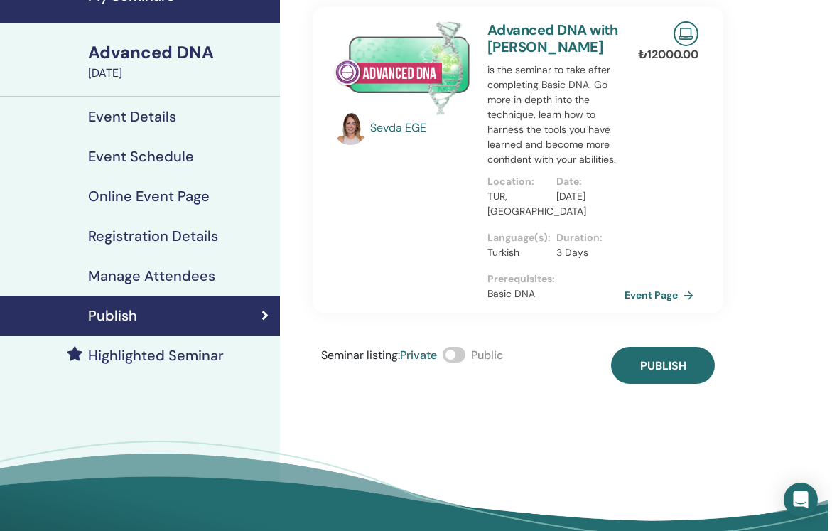
scroll to position [75, 4]
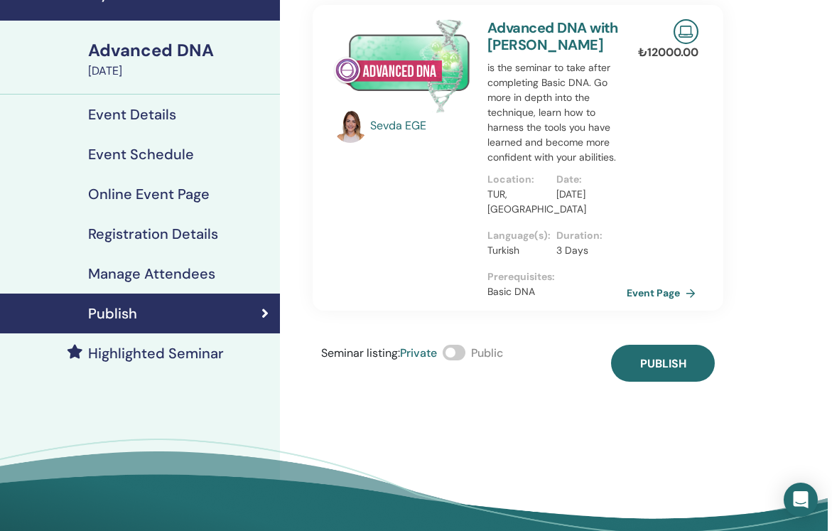
drag, startPoint x: 507, startPoint y: 191, endPoint x: 652, endPoint y: 292, distance: 177.2
click at [652, 292] on link "Event Page" at bounding box center [664, 292] width 75 height 21
click at [669, 365] on span "Publish" at bounding box center [663, 363] width 46 height 15
click at [655, 291] on link "Event Page" at bounding box center [664, 292] width 75 height 21
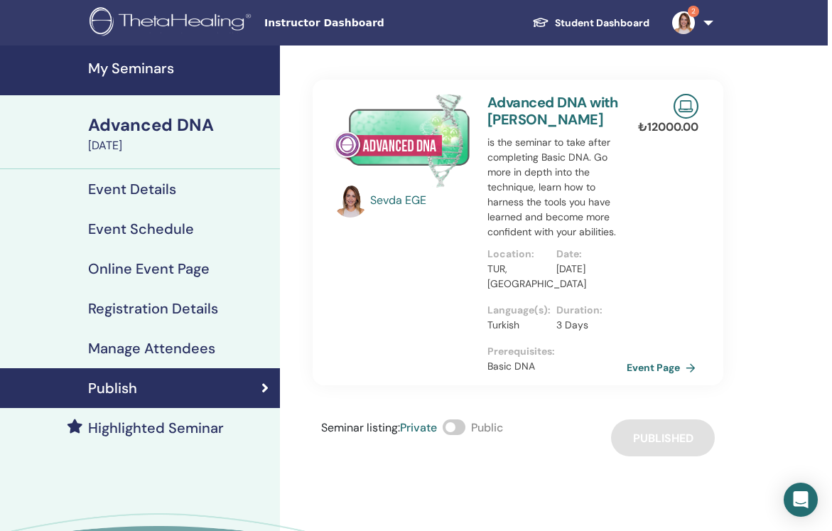
scroll to position [0, 4]
click at [590, 19] on link "Student Dashboard" at bounding box center [591, 23] width 140 height 26
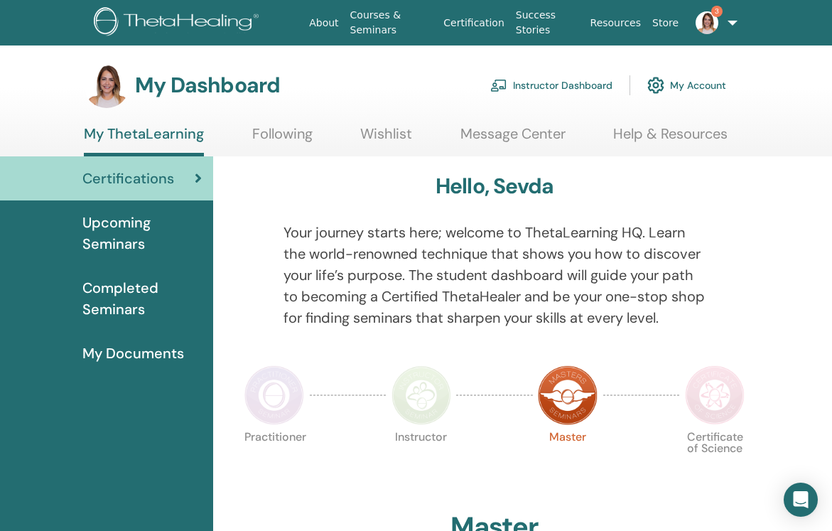
drag, startPoint x: 0, startPoint y: 0, endPoint x: 557, endPoint y: 84, distance: 563.4
click at [557, 84] on link "Instructor Dashboard" at bounding box center [551, 85] width 122 height 31
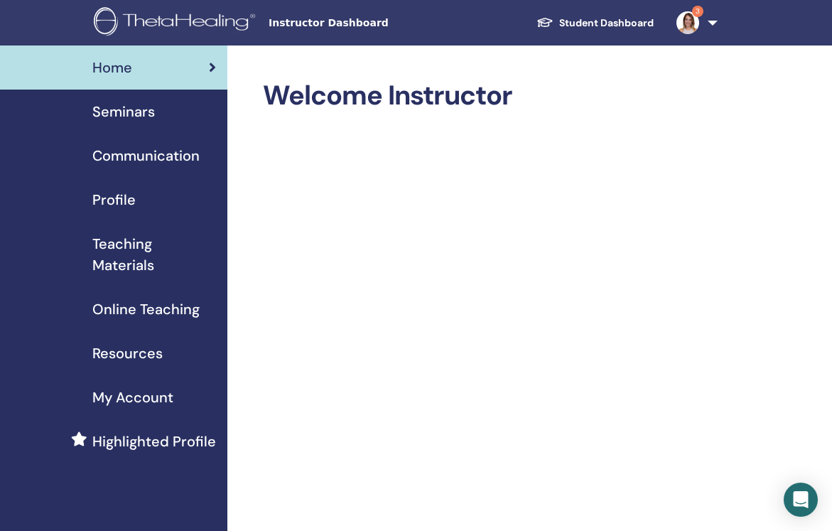
drag, startPoint x: 0, startPoint y: 0, endPoint x: 124, endPoint y: 112, distance: 167.6
click at [124, 112] on span "Seminars" at bounding box center [123, 111] width 63 height 21
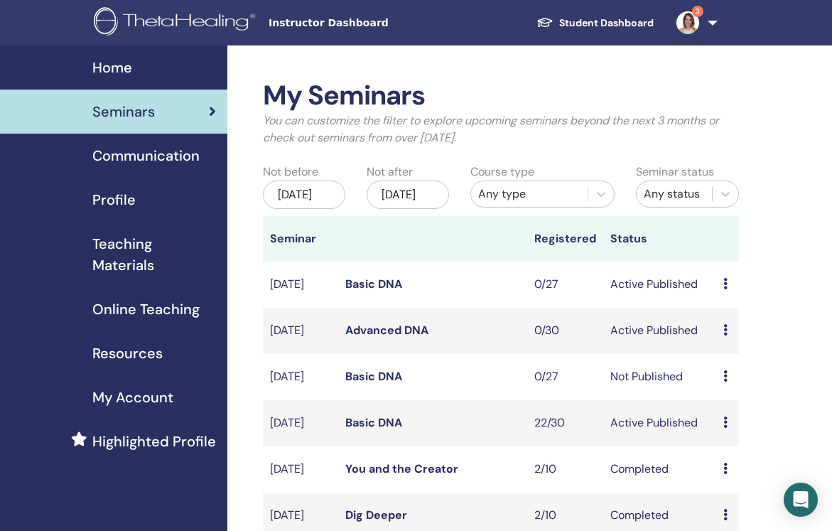
click at [382, 338] on link "Advanced DNA" at bounding box center [386, 330] width 83 height 15
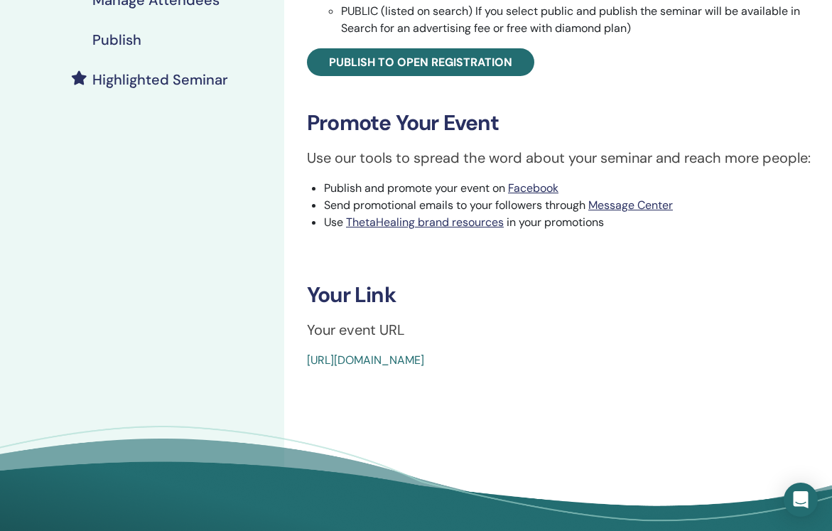
scroll to position [335, 0]
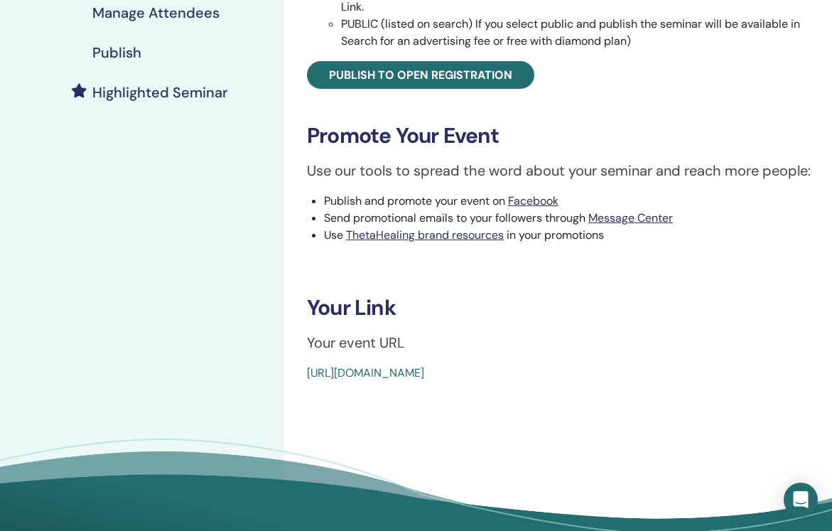
click at [424, 375] on link "[URL][DOMAIN_NAME]" at bounding box center [365, 372] width 117 height 15
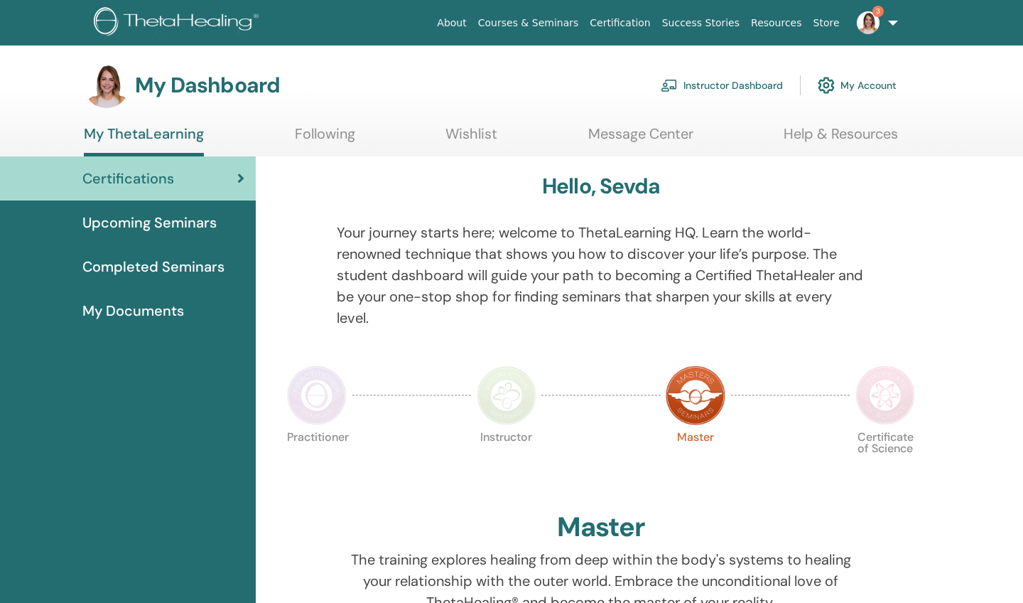
click at [729, 82] on link "Instructor Dashboard" at bounding box center [722, 85] width 122 height 31
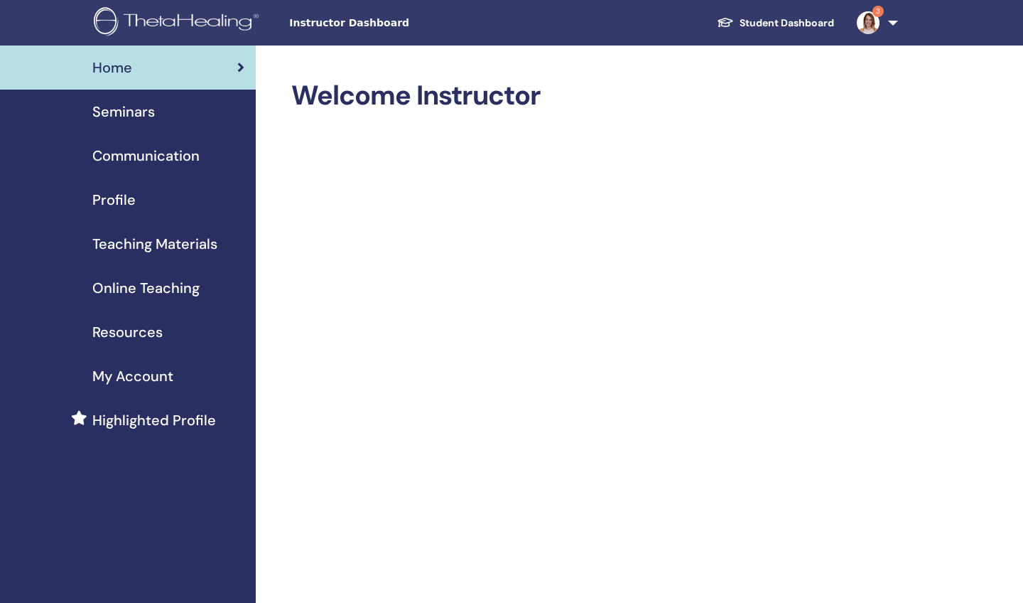
click at [133, 114] on span "Seminars" at bounding box center [123, 111] width 63 height 21
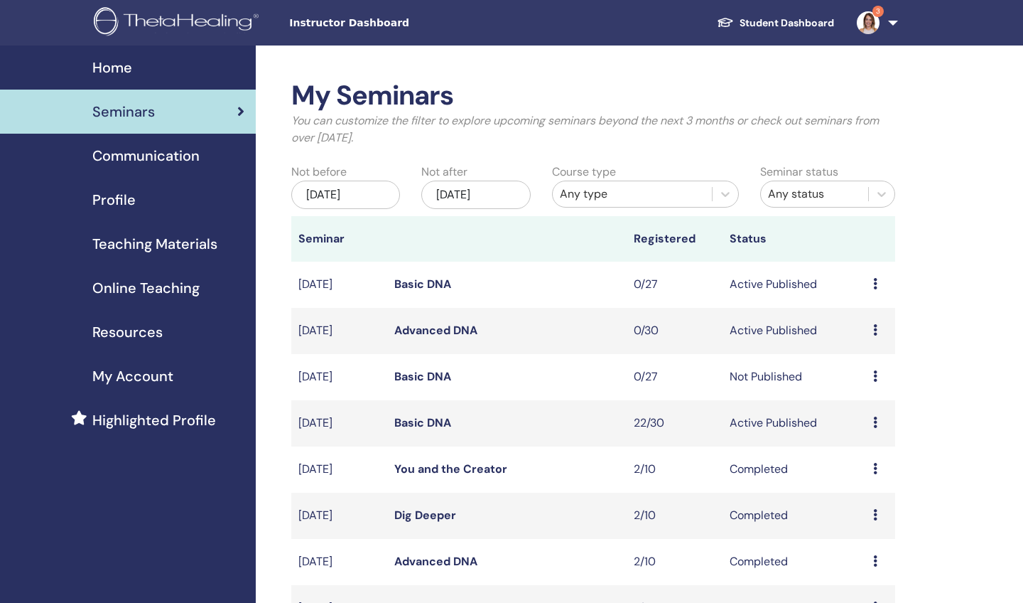
click at [874, 375] on icon at bounding box center [875, 375] width 4 height 11
click at [856, 430] on link "Attendees" at bounding box center [871, 429] width 54 height 15
click at [876, 375] on icon at bounding box center [875, 375] width 4 height 11
click at [871, 455] on p "Cancel" at bounding box center [872, 451] width 54 height 17
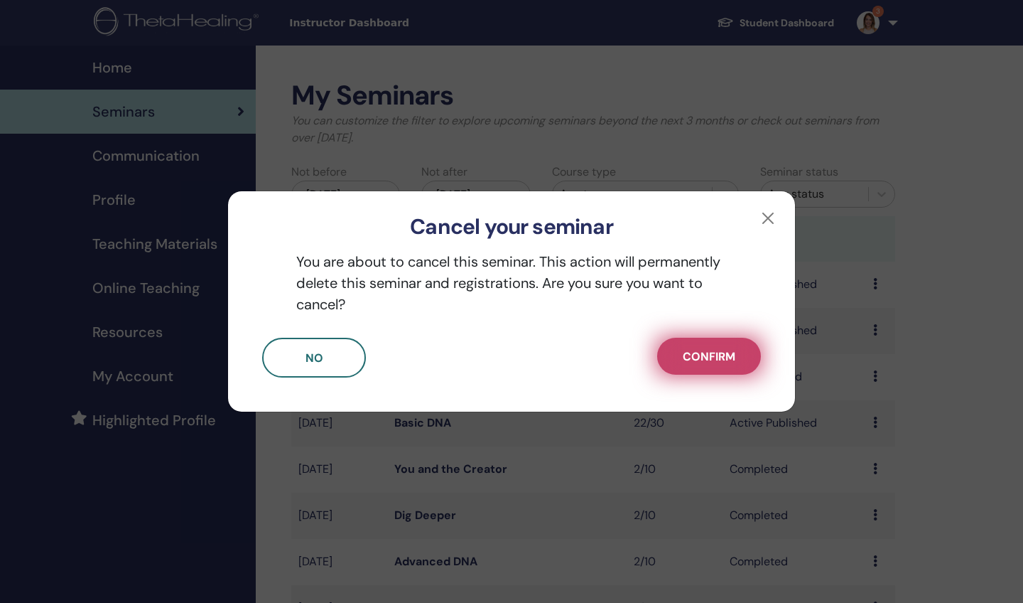
click at [692, 350] on span "Confirm" at bounding box center [709, 356] width 53 height 15
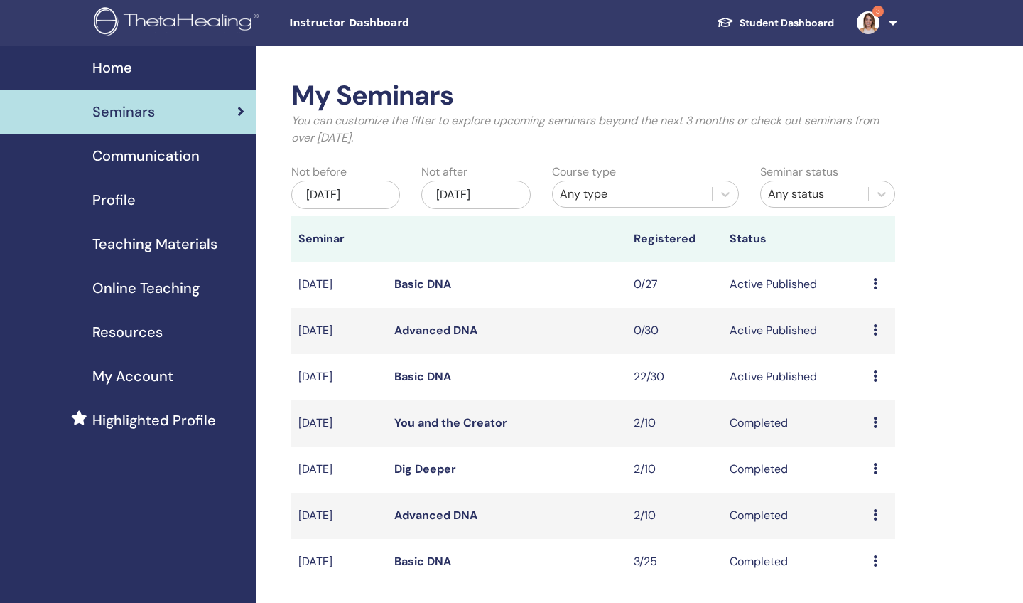
click at [876, 372] on icon at bounding box center [875, 375] width 4 height 11
click at [861, 426] on link "Attendees" at bounding box center [872, 426] width 54 height 15
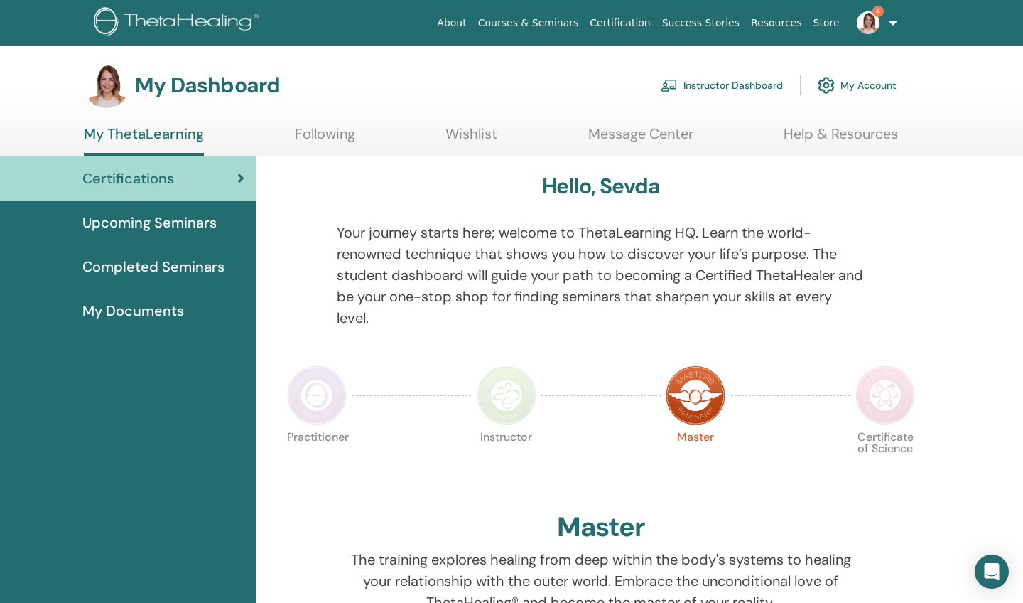
click at [697, 82] on link "Instructor Dashboard" at bounding box center [722, 85] width 122 height 31
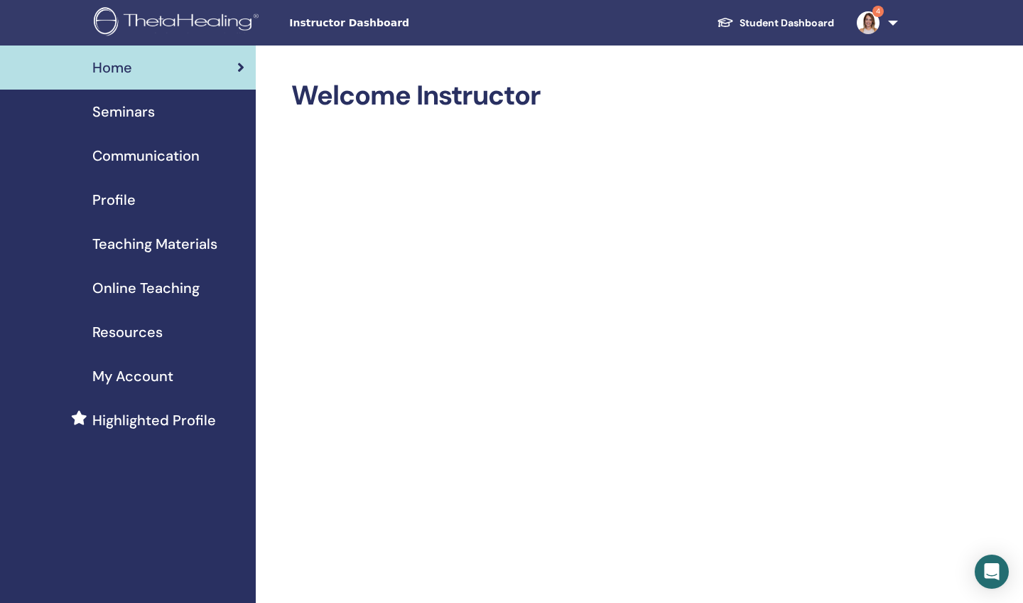
click at [125, 110] on span "Seminars" at bounding box center [123, 111] width 63 height 21
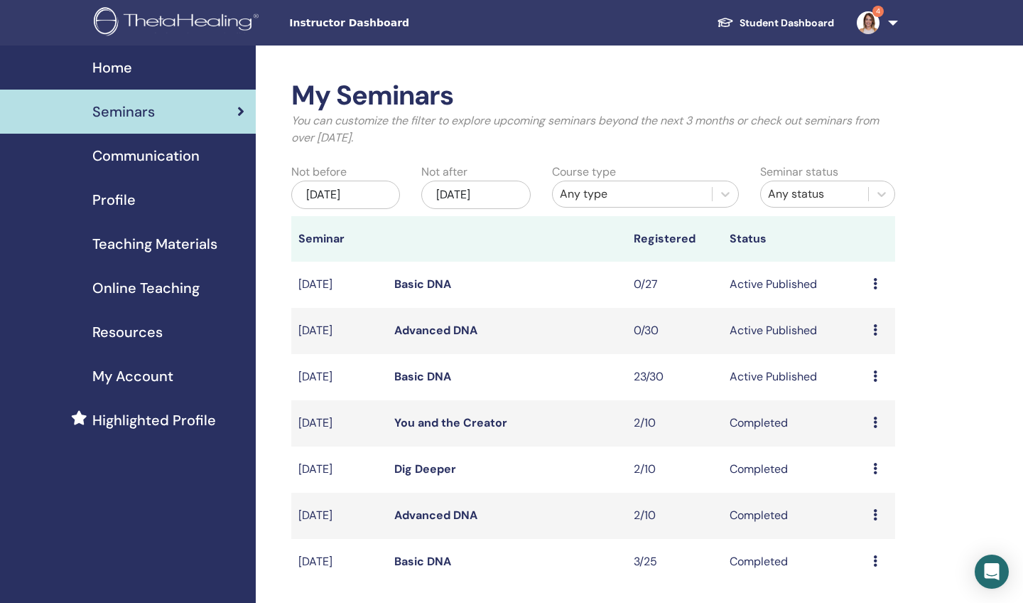
click at [875, 375] on icon at bounding box center [875, 375] width 4 height 11
click at [857, 428] on link "Attendees" at bounding box center [871, 429] width 54 height 15
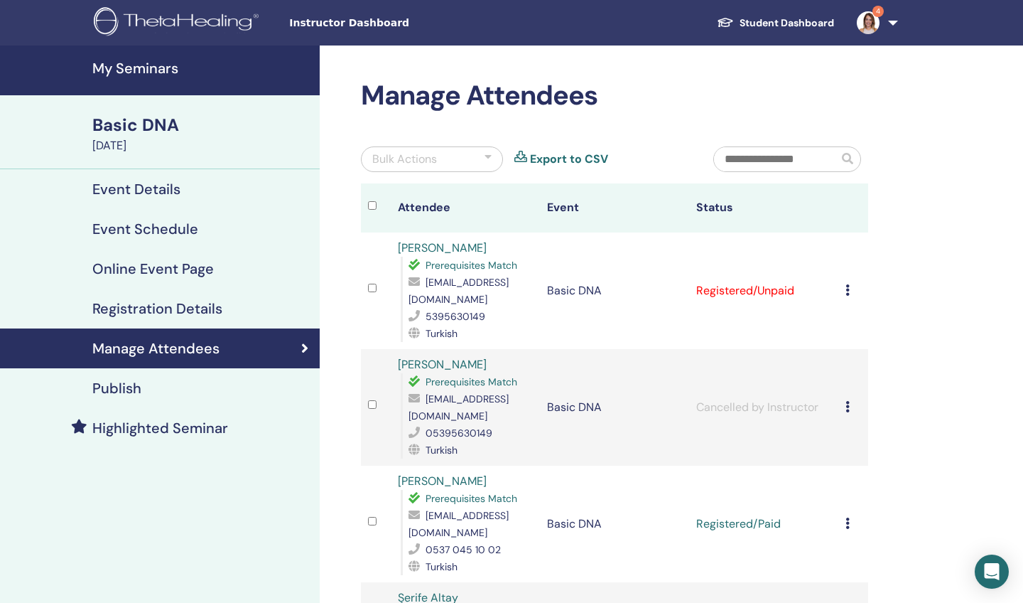
click at [847, 289] on icon at bounding box center [848, 289] width 4 height 11
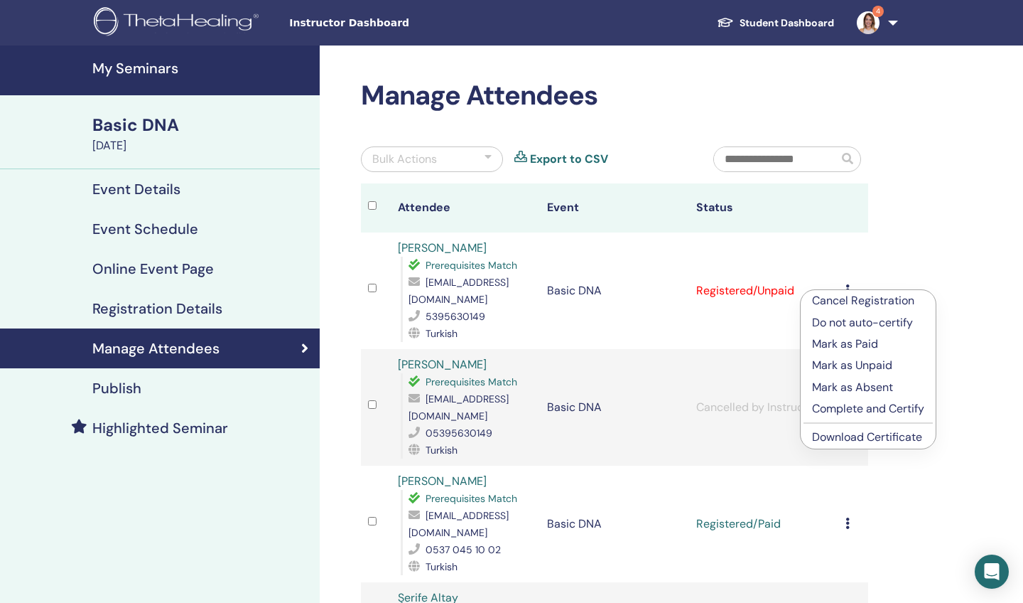
click at [838, 343] on p "Mark as Paid" at bounding box center [868, 343] width 112 height 17
